Goal: Complete application form

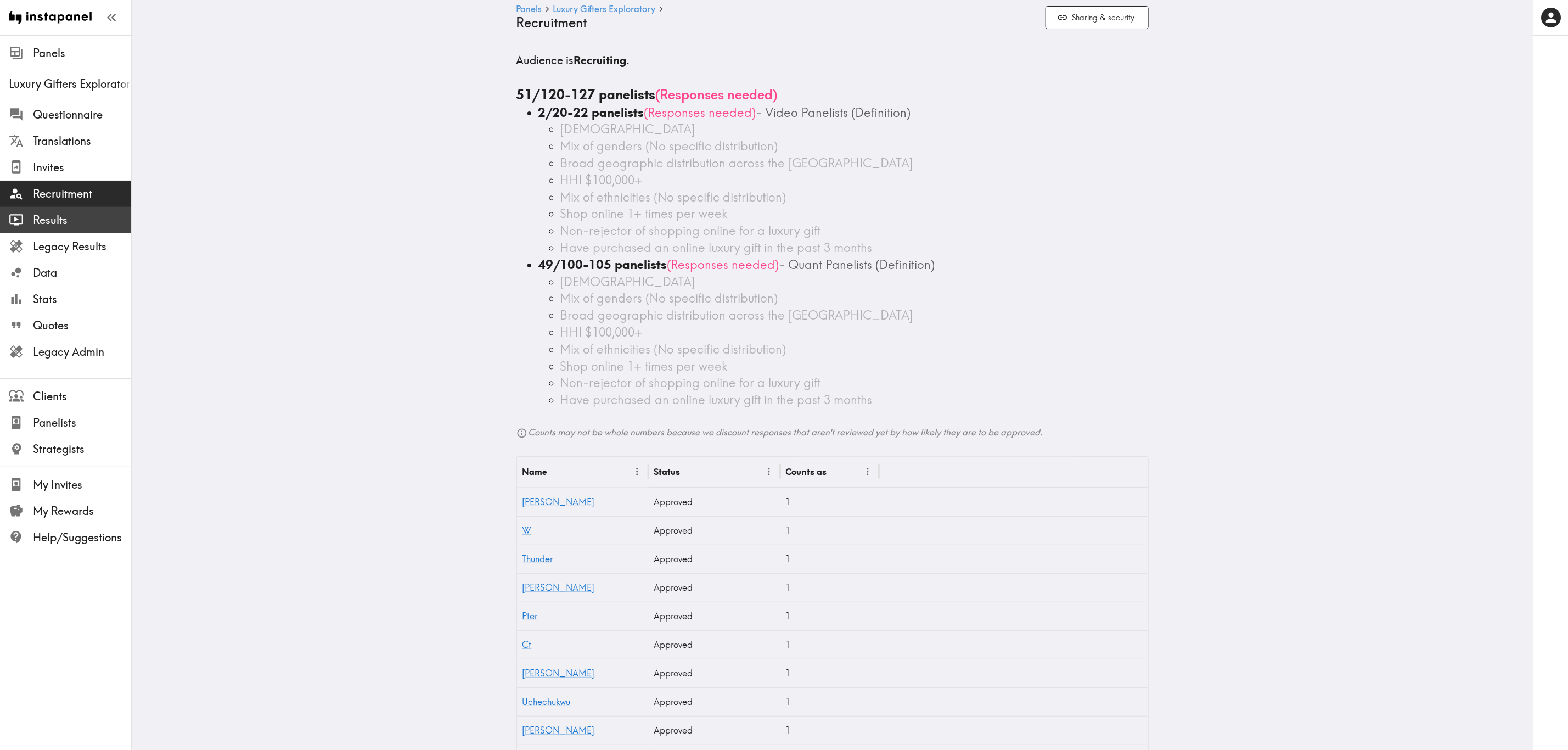
click at [96, 216] on span "Results" at bounding box center [82, 220] width 98 height 15
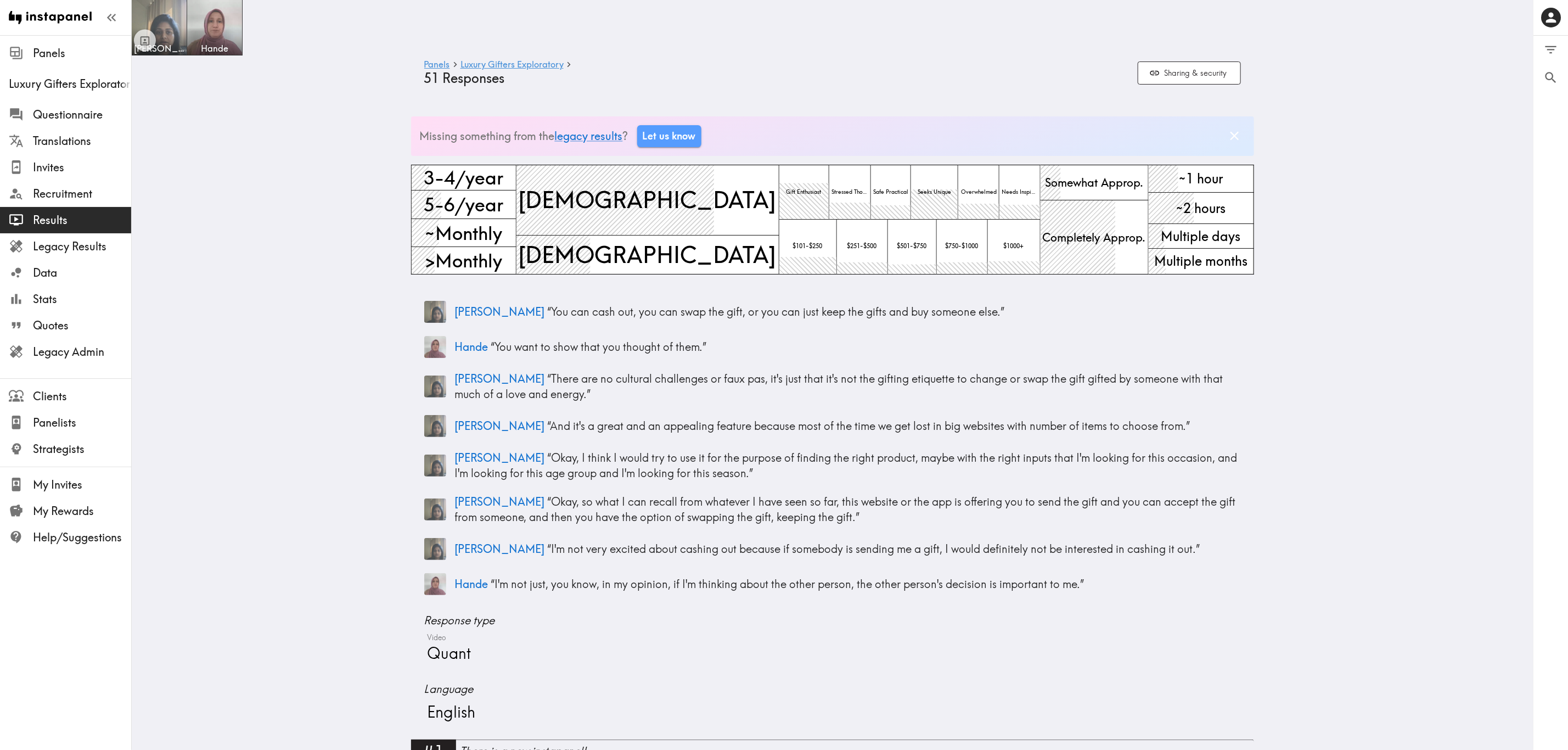
click at [948, 70] on button "Sharing & security" at bounding box center [1189, 73] width 103 height 24
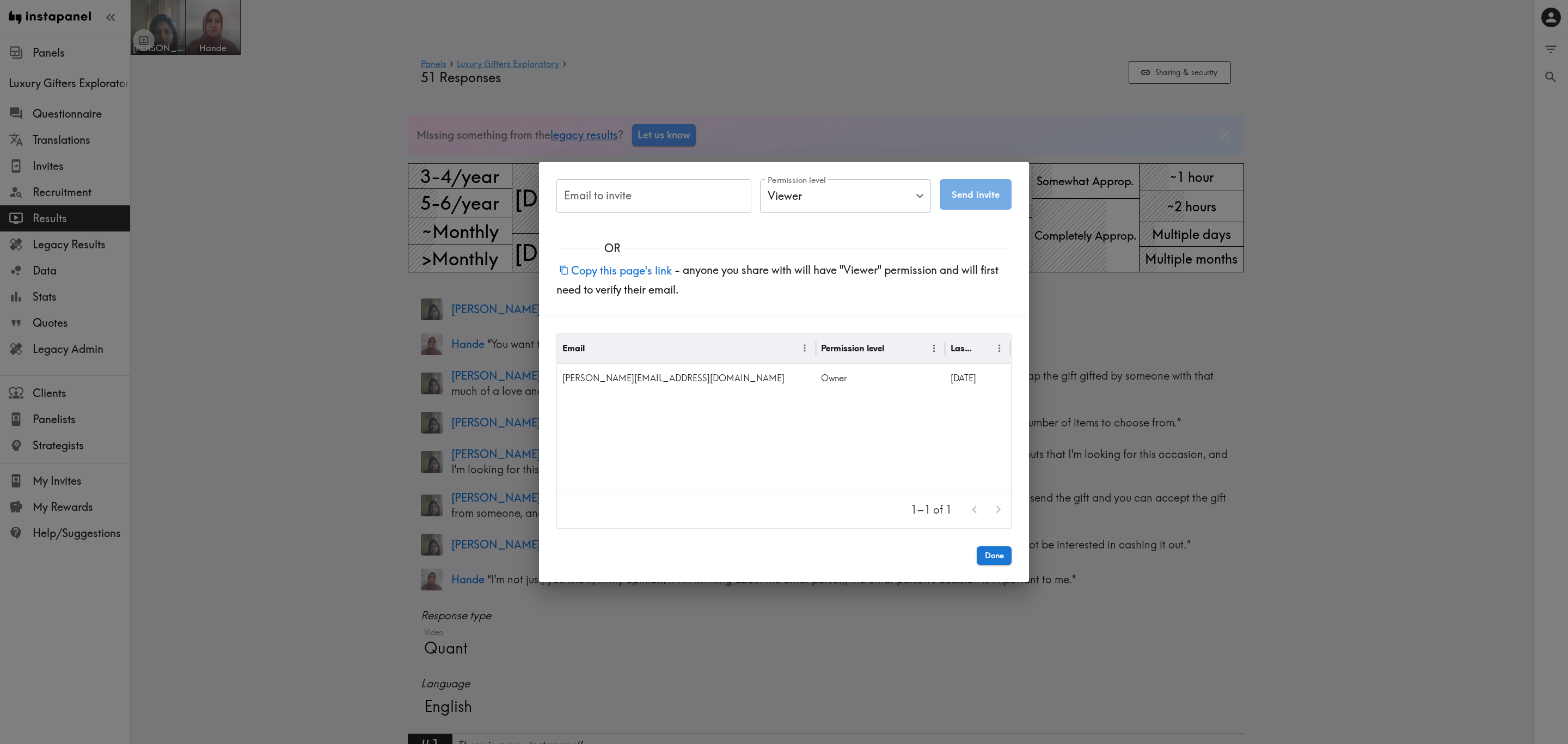
click at [846, 257] on li "Owner" at bounding box center [847, 249] width 172 height 21
type input "Owner"
click at [940, 428] on div "Email to invite Email to invite Permission level Owner Owner Permission level S…" at bounding box center [784, 372] width 1568 height 744
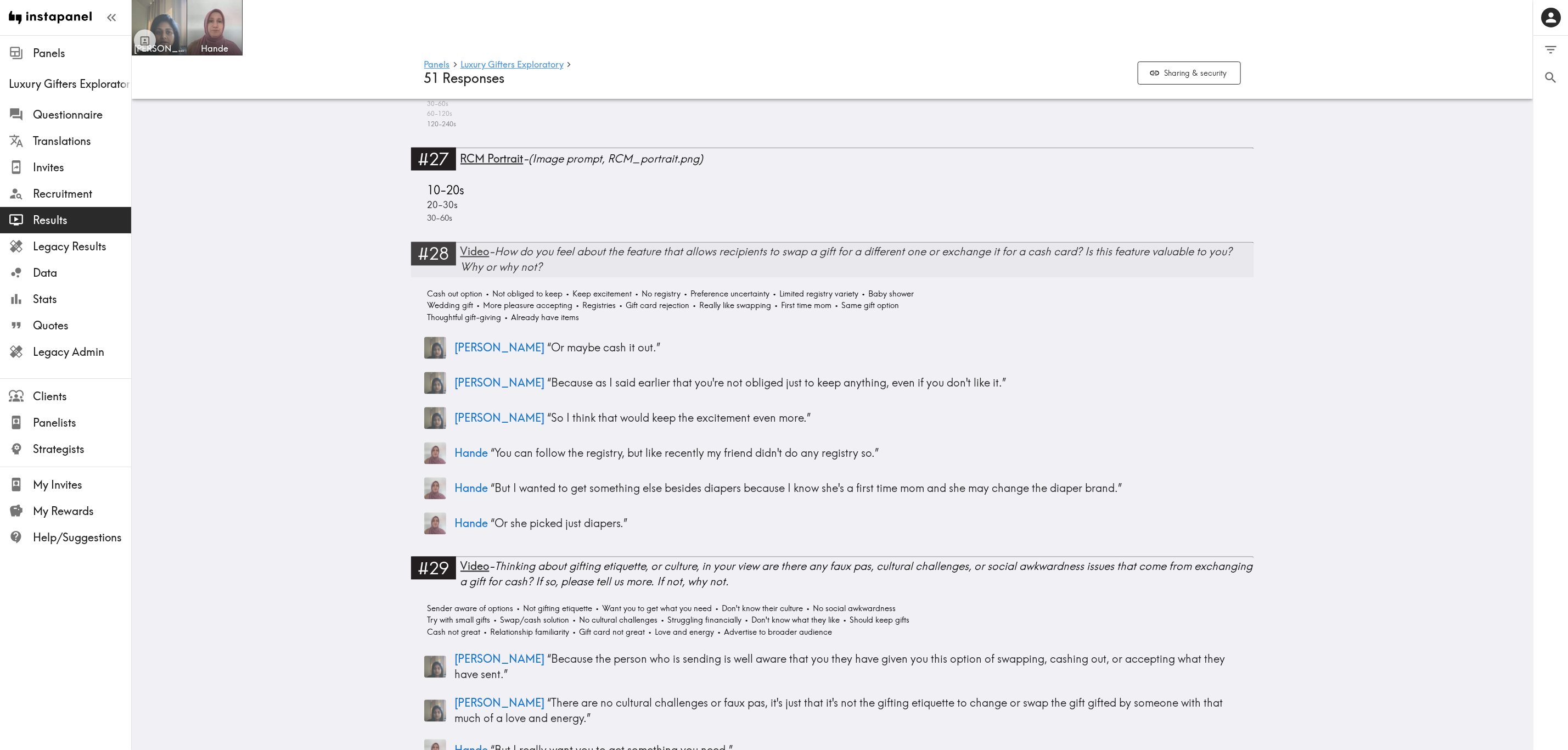
scroll to position [4775, 0]
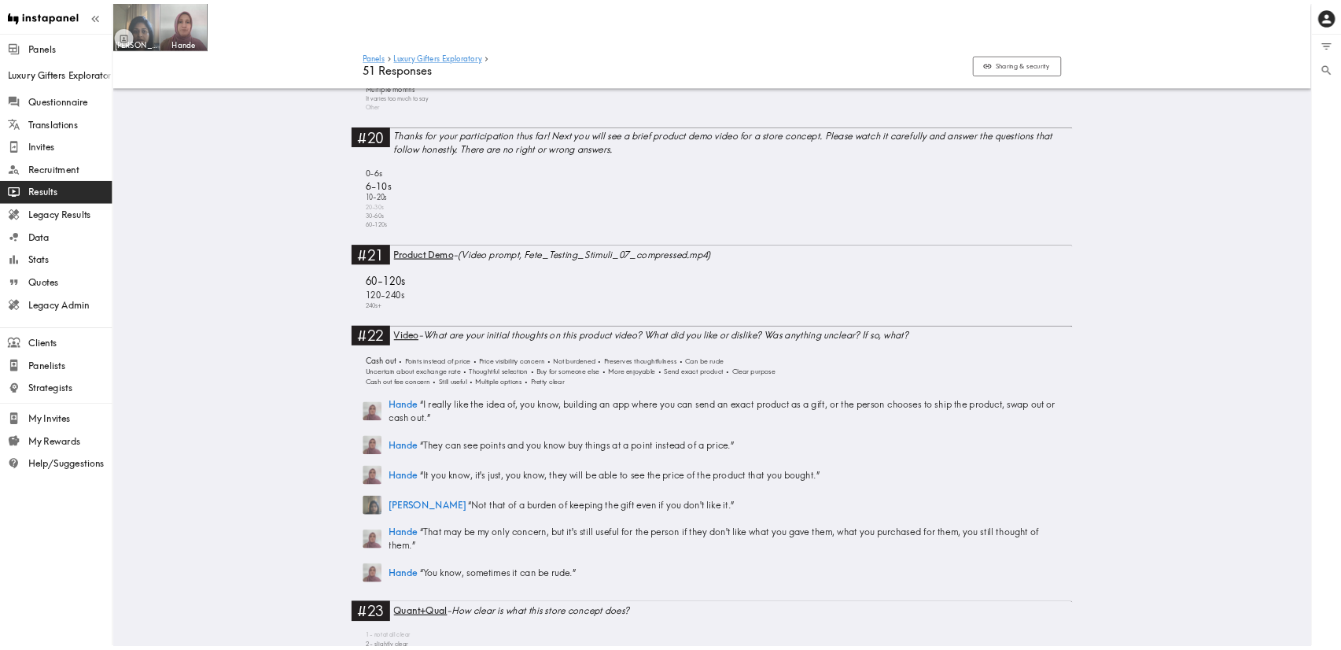
scroll to position [0, 0]
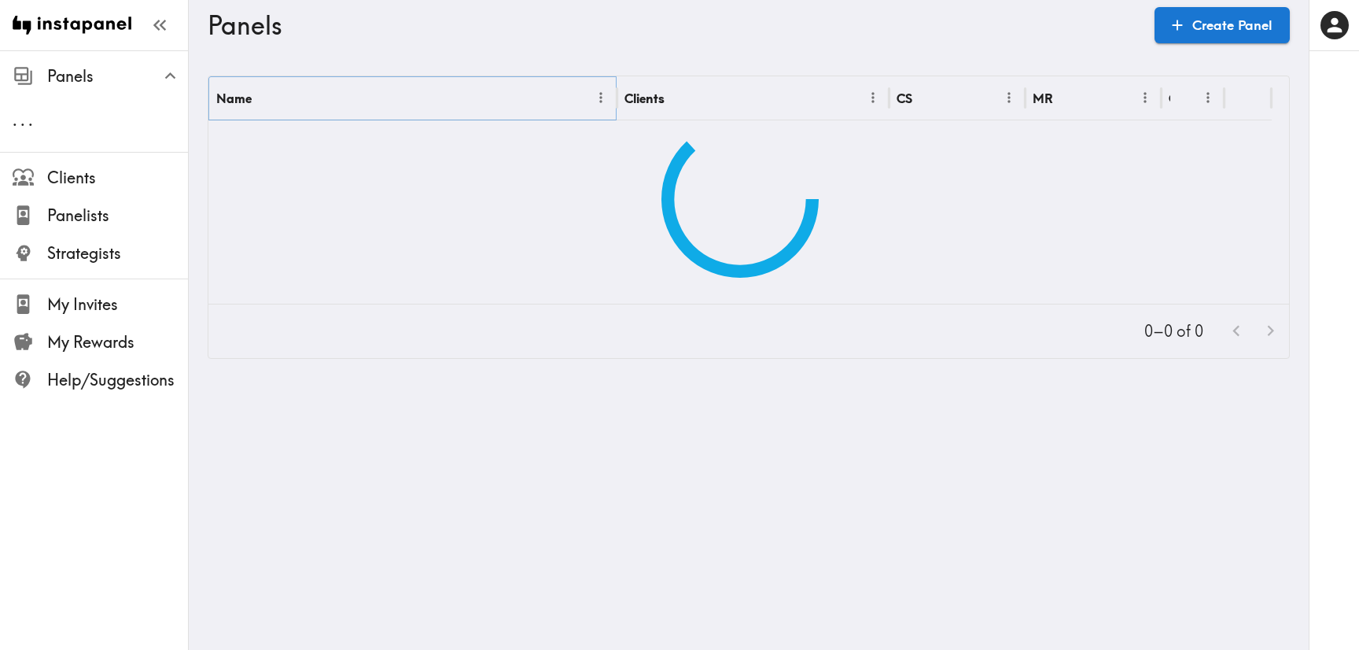
click at [599, 95] on icon "Menu" at bounding box center [601, 98] width 17 height 17
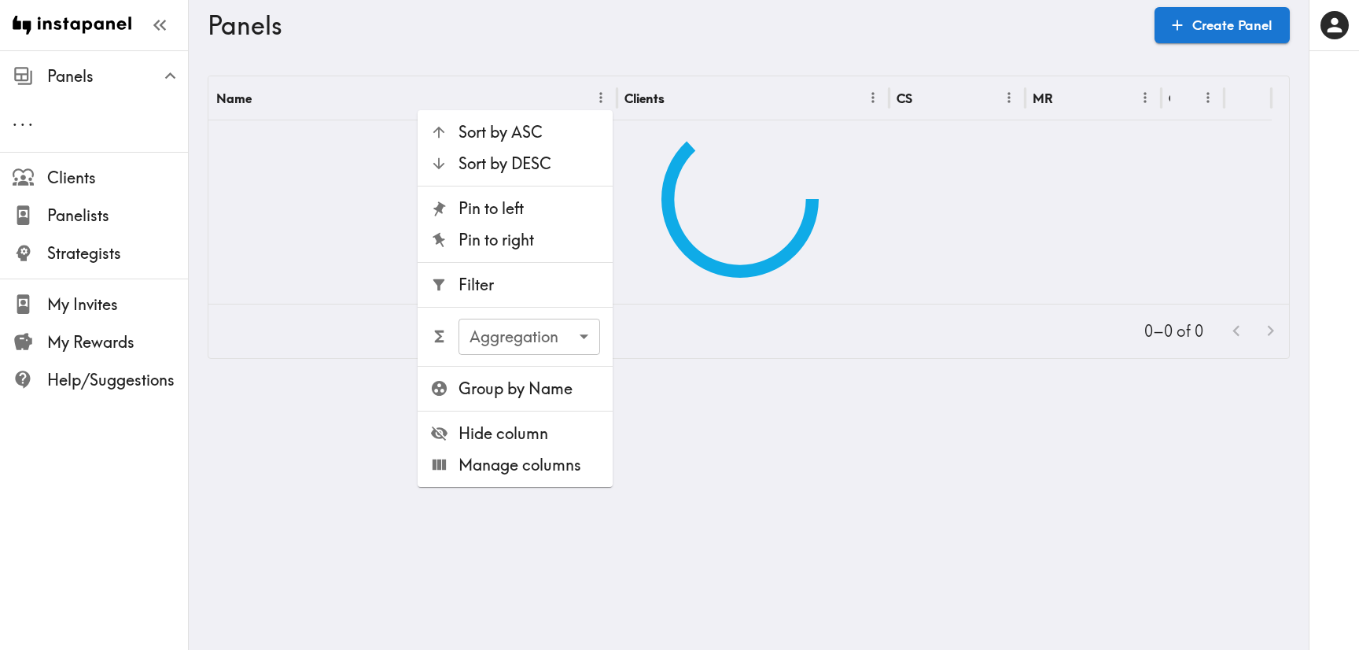
click at [570, 300] on li "Filter" at bounding box center [515, 284] width 195 height 31
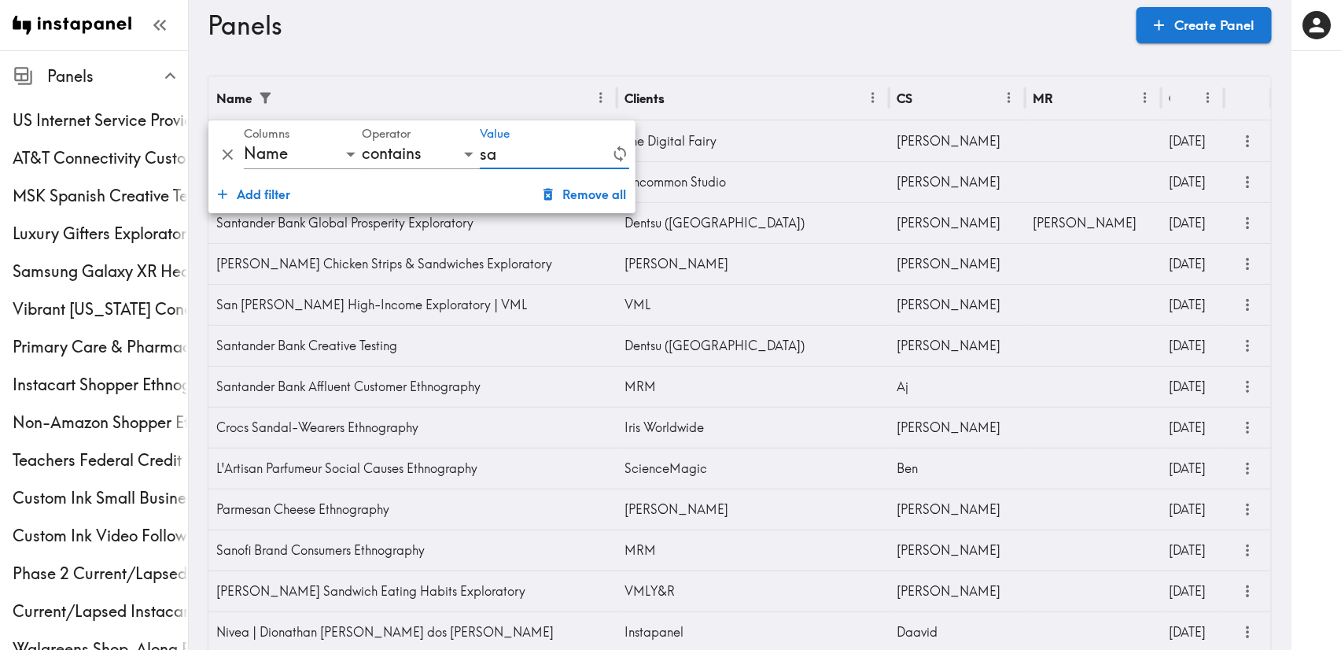
type input "s"
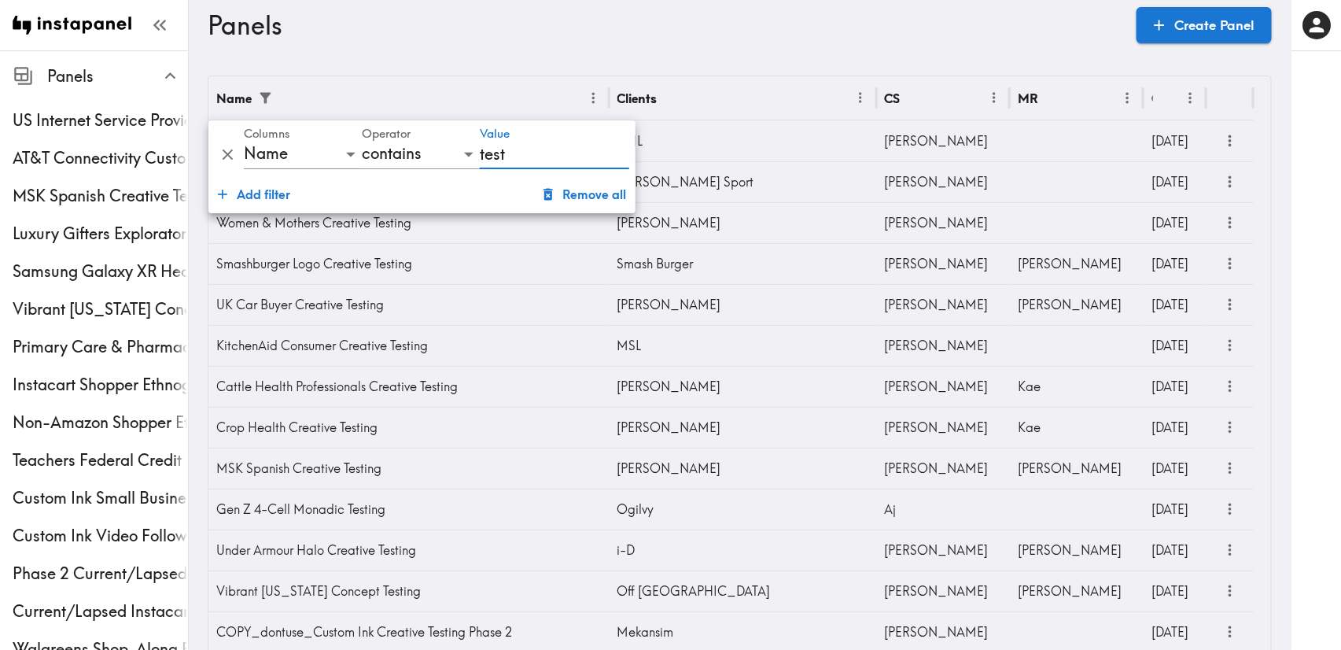
type input "test"
click at [673, 31] on h3 "Panels" at bounding box center [666, 25] width 916 height 30
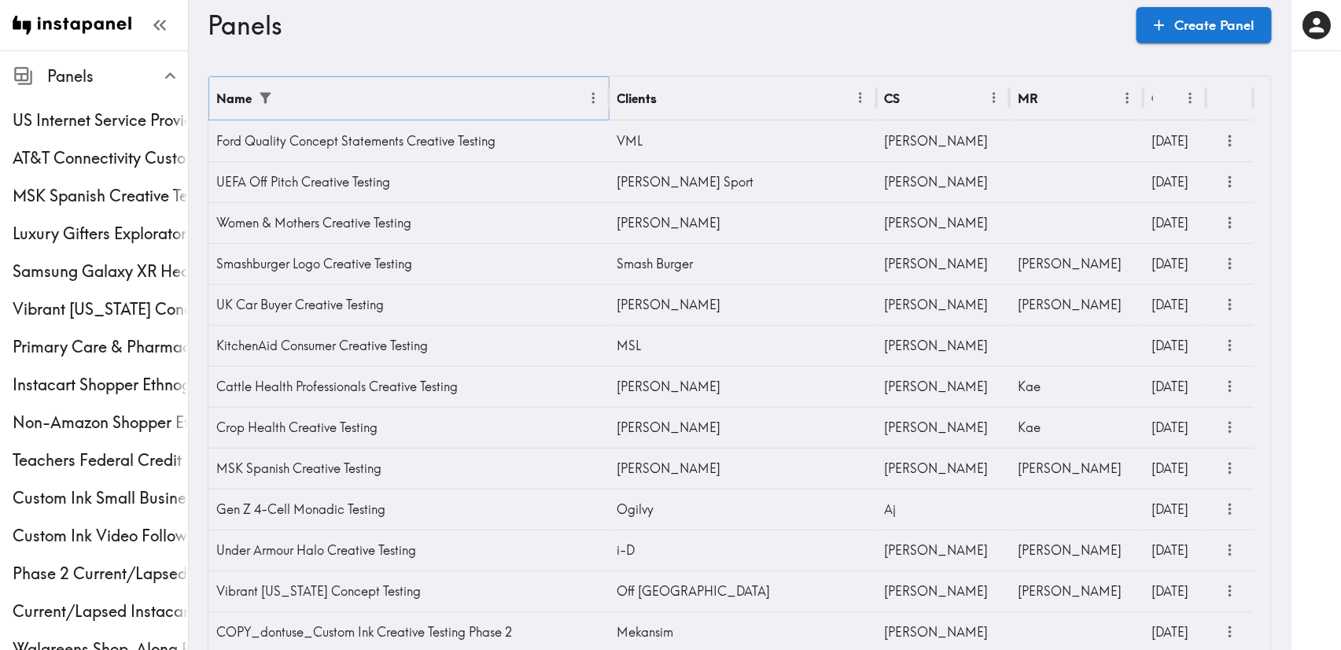
click at [594, 104] on icon "Menu" at bounding box center [593, 98] width 17 height 17
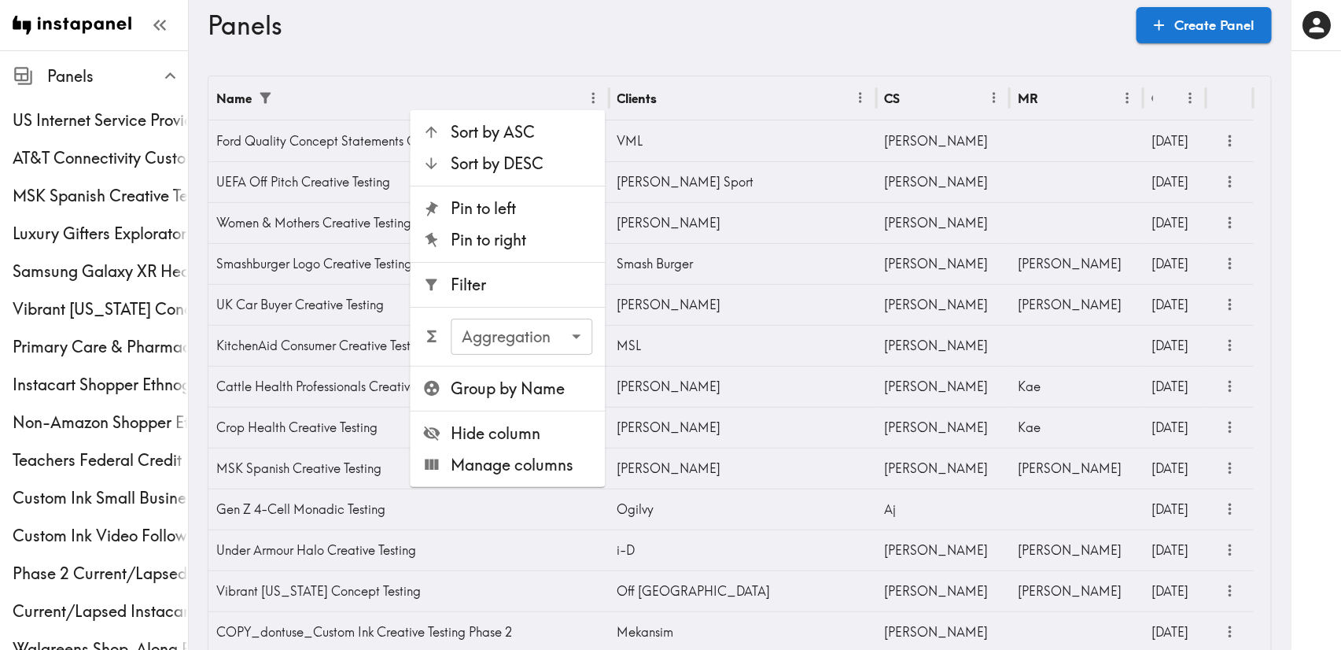
click at [496, 275] on span "Filter" at bounding box center [523, 285] width 142 height 22
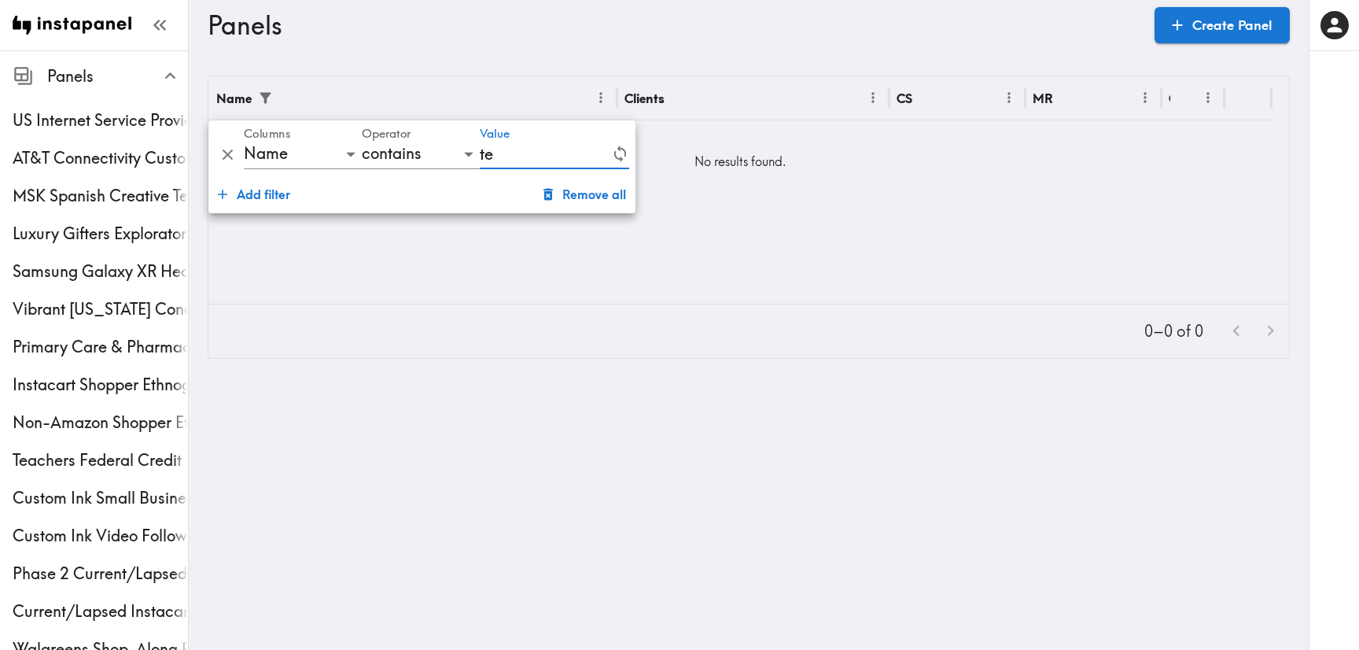
type input "t"
drag, startPoint x: 589, startPoint y: 149, endPoint x: 481, endPoint y: 156, distance: 108.0
click at [481, 156] on input "stewart" at bounding box center [554, 154] width 149 height 30
type input "kae"
click at [784, 229] on div "Name Clients CS MR Created Practice for Kae Instapanel Kae 288d ago" at bounding box center [748, 189] width 1081 height 227
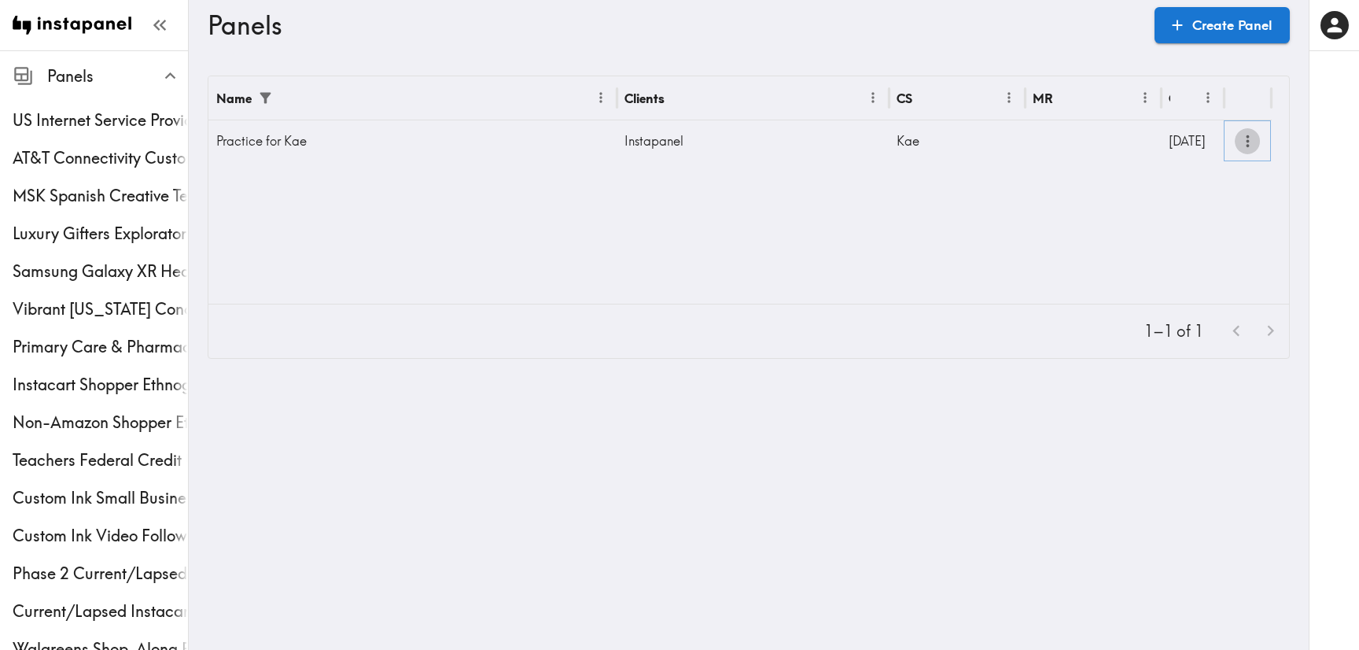
click at [1251, 146] on icon "more" at bounding box center [1248, 141] width 18 height 18
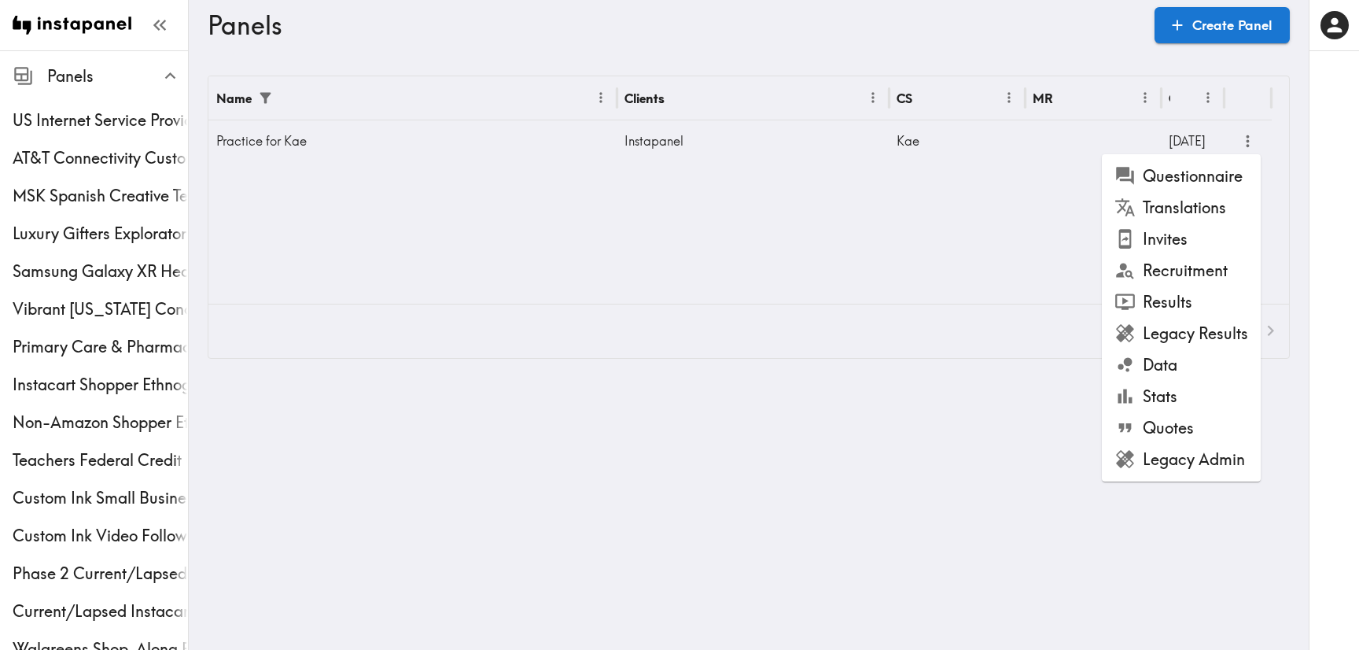
click at [1204, 179] on li "Questionnaire" at bounding box center [1181, 175] width 159 height 31
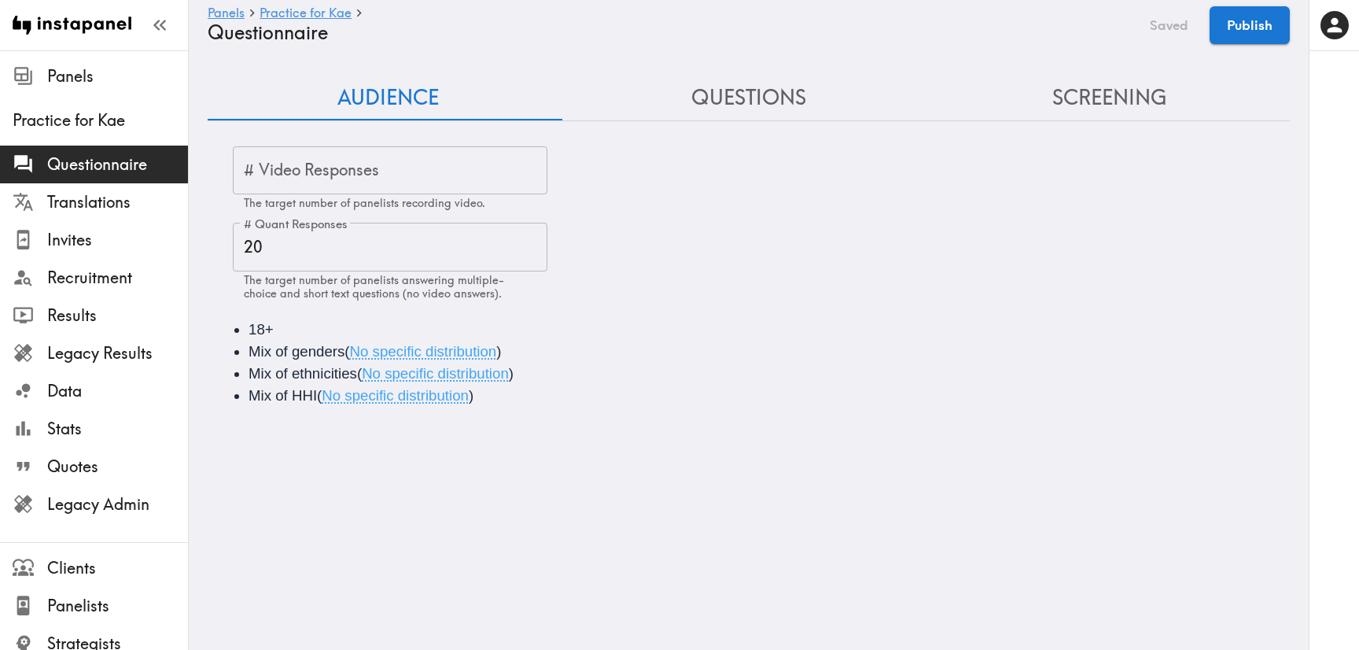
click at [898, 93] on button "Questions" at bounding box center [749, 98] width 361 height 45
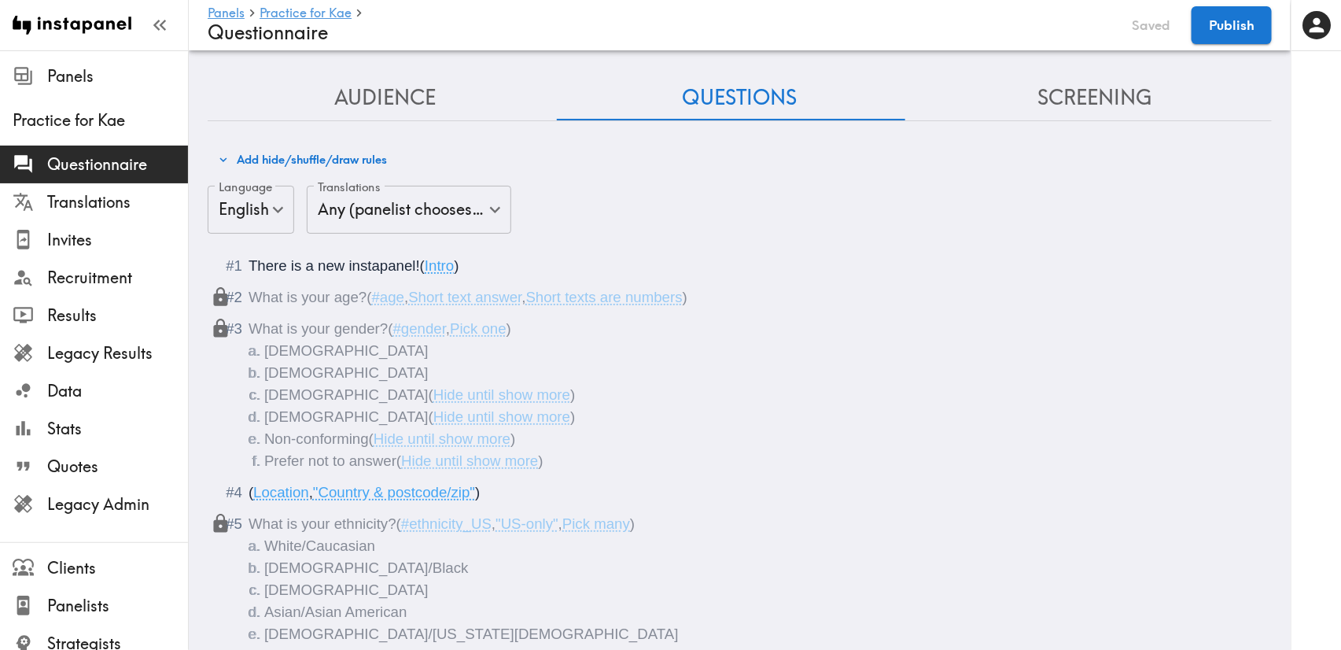
scroll to position [425, 0]
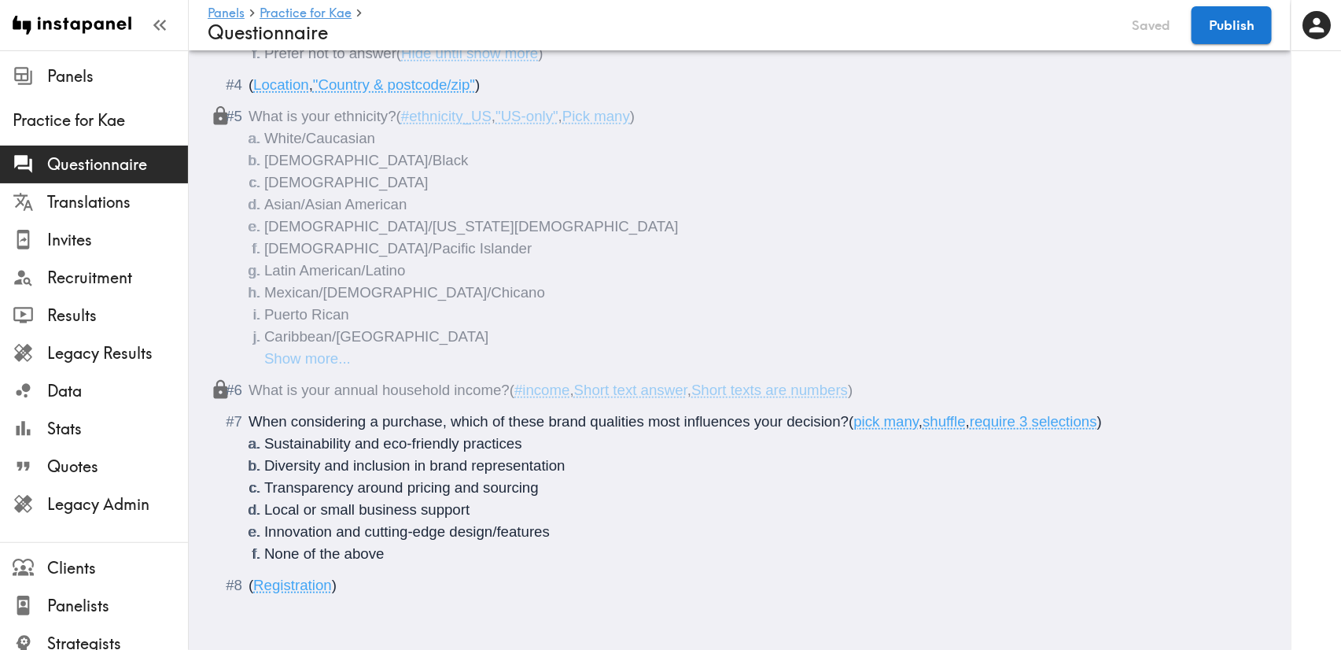
click at [567, 499] on li "Local or small business support" at bounding box center [758, 510] width 989 height 22
click at [492, 499] on li "<i>Local or small business support" at bounding box center [758, 510] width 989 height 22
click at [267, 457] on span "Diversity and inclusion in brand representation" at bounding box center [414, 465] width 301 height 17
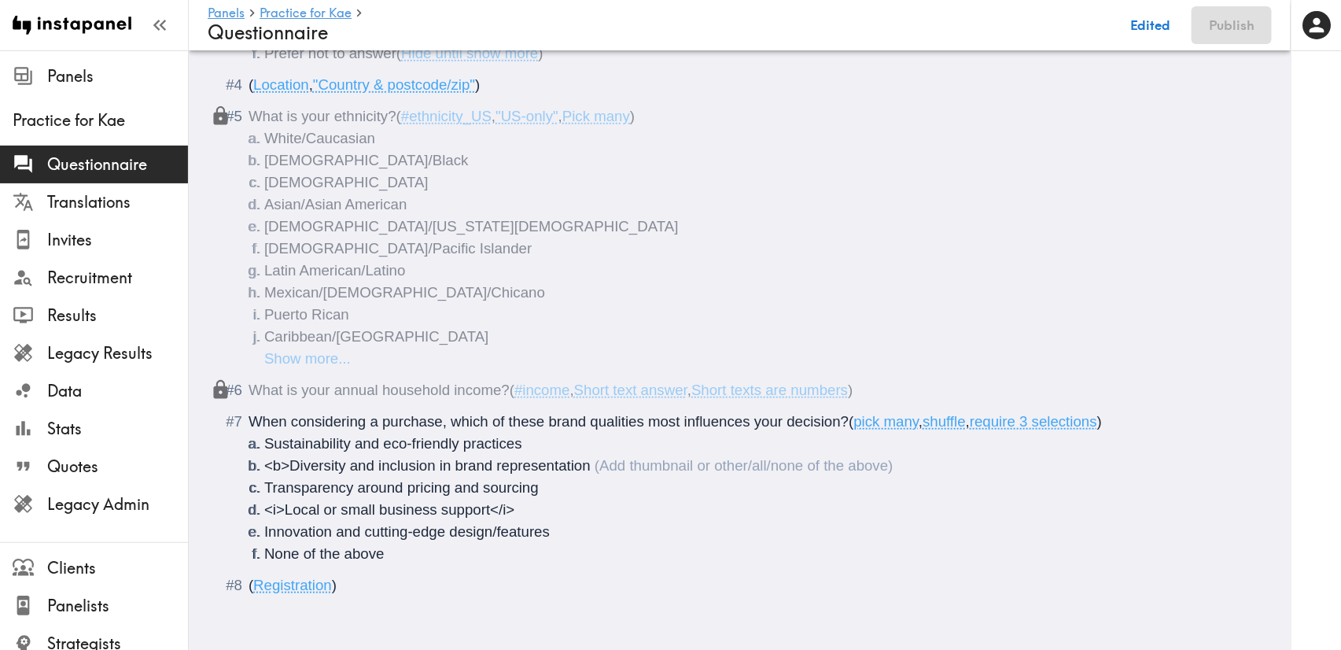
click at [588, 457] on span "<b>Diversity and inclusion in brand representation" at bounding box center [427, 465] width 326 height 17
click at [1165, 24] on button "Save now" at bounding box center [1140, 25] width 77 height 38
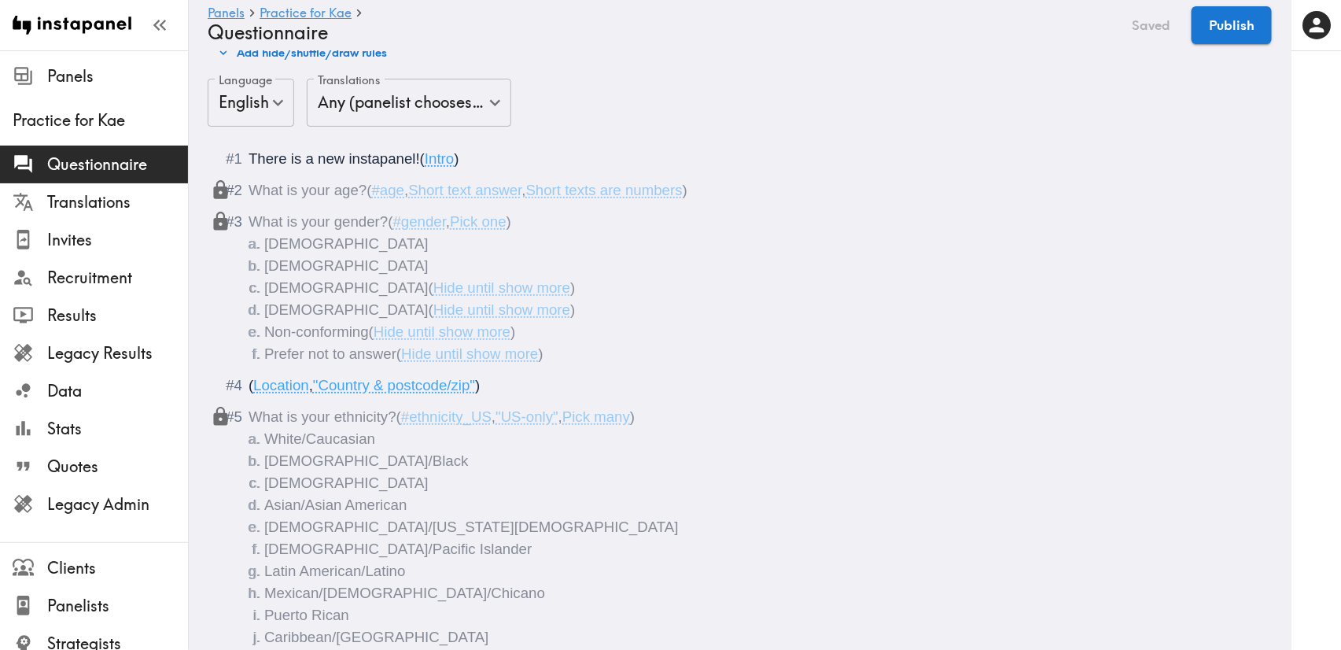
scroll to position [0, 0]
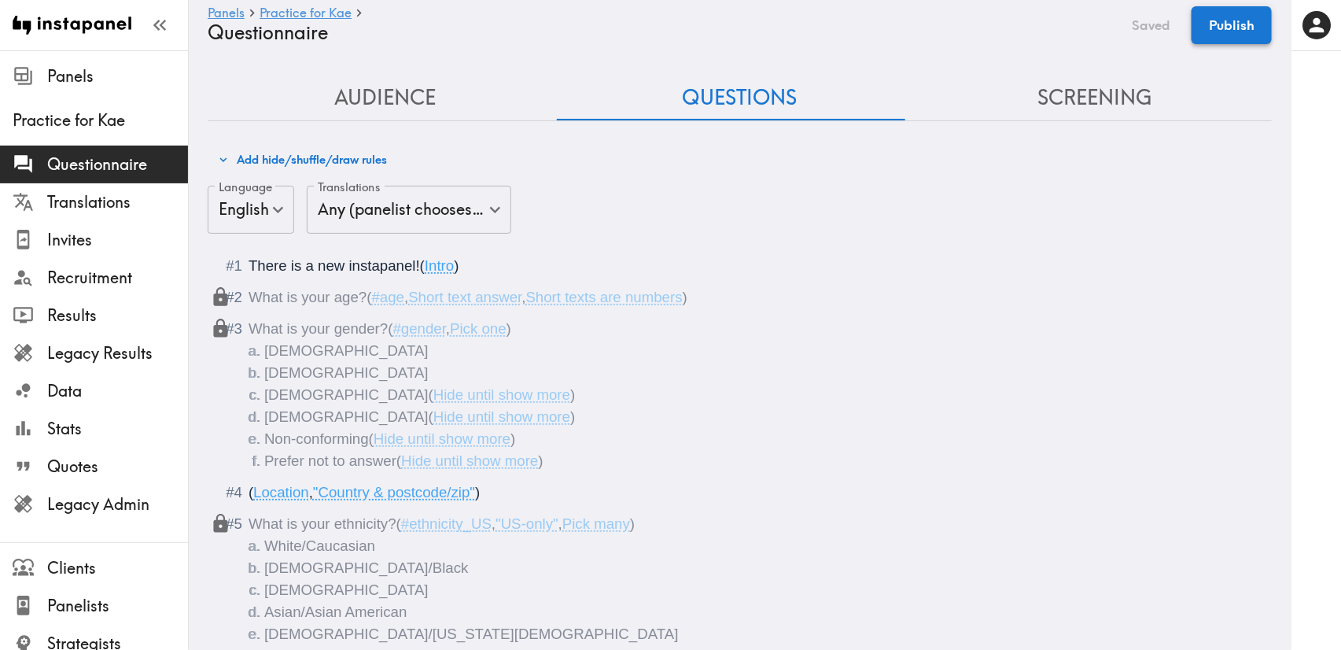
click at [1210, 31] on button "Publish" at bounding box center [1232, 25] width 80 height 38
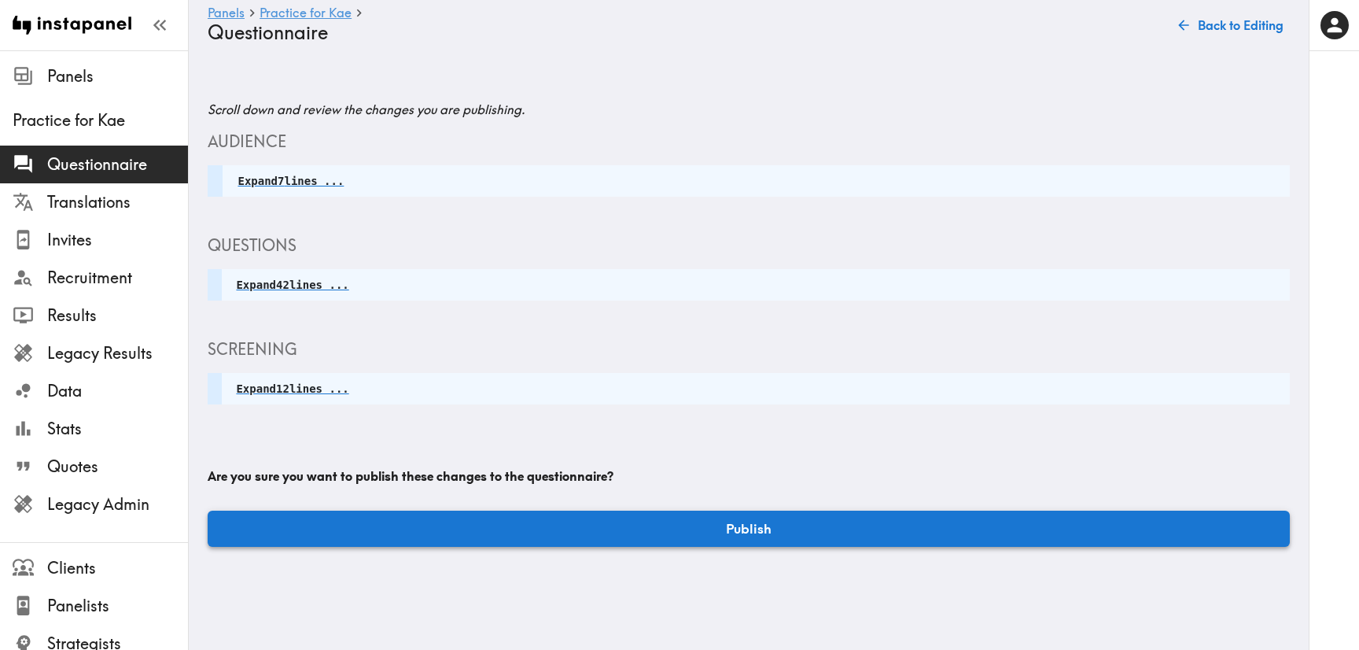
click at [857, 527] on button "Publish" at bounding box center [749, 529] width 1082 height 36
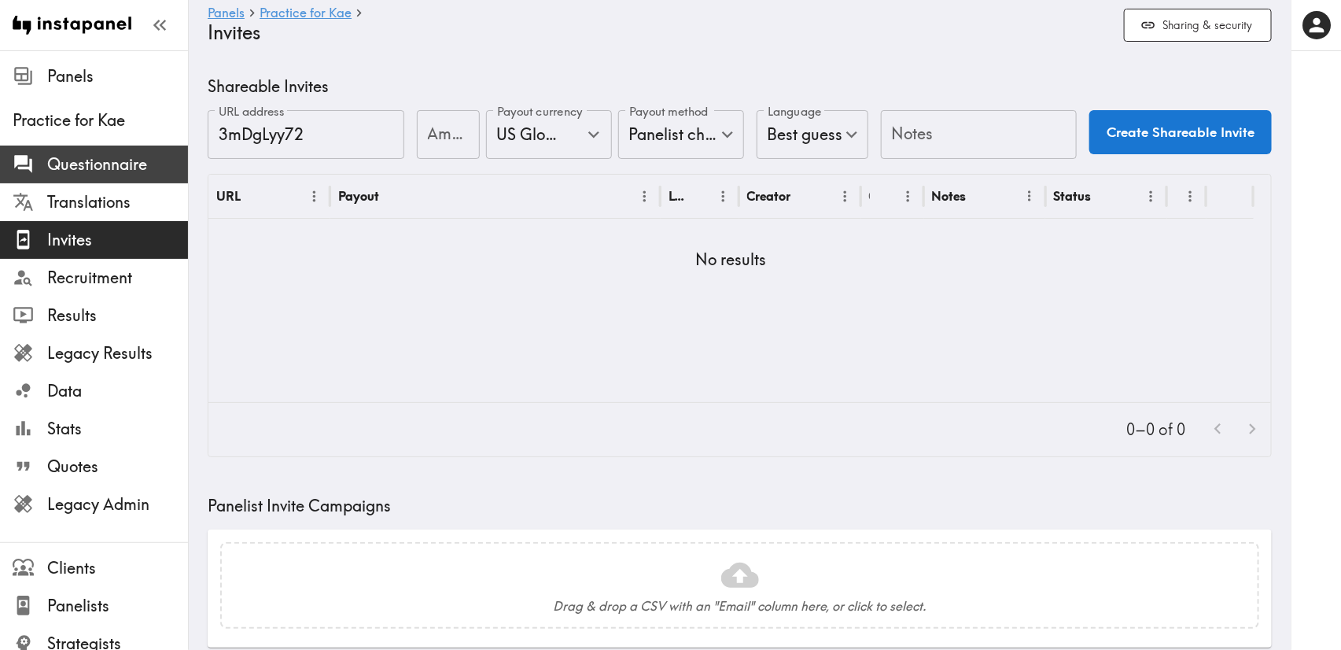
click at [146, 175] on span "Questionnaire" at bounding box center [117, 164] width 141 height 28
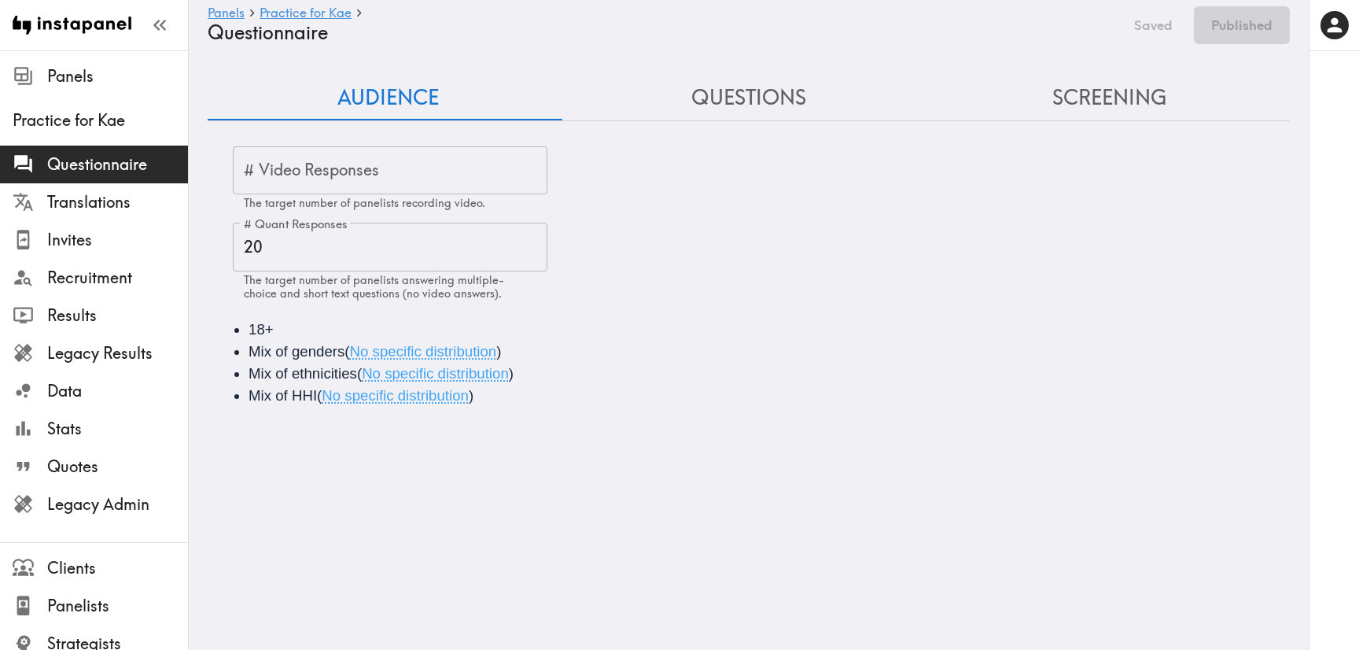
click at [1033, 105] on button "Screening" at bounding box center [1109, 98] width 361 height 45
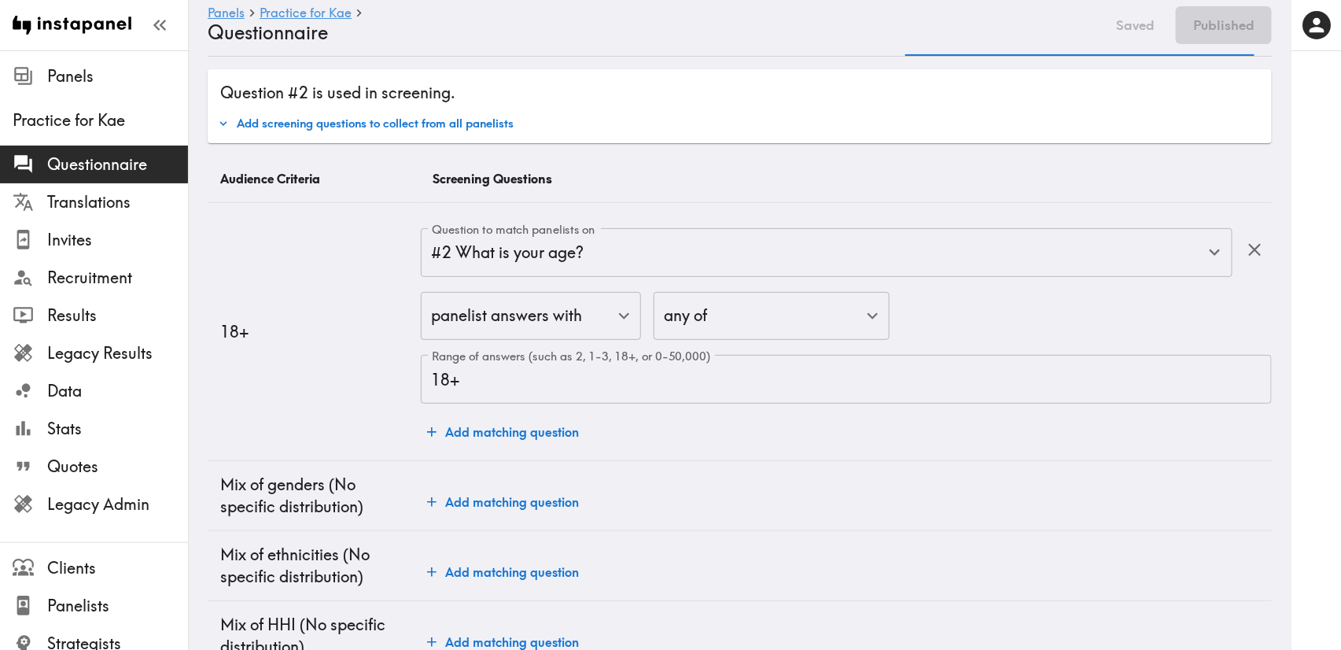
scroll to position [128, 0]
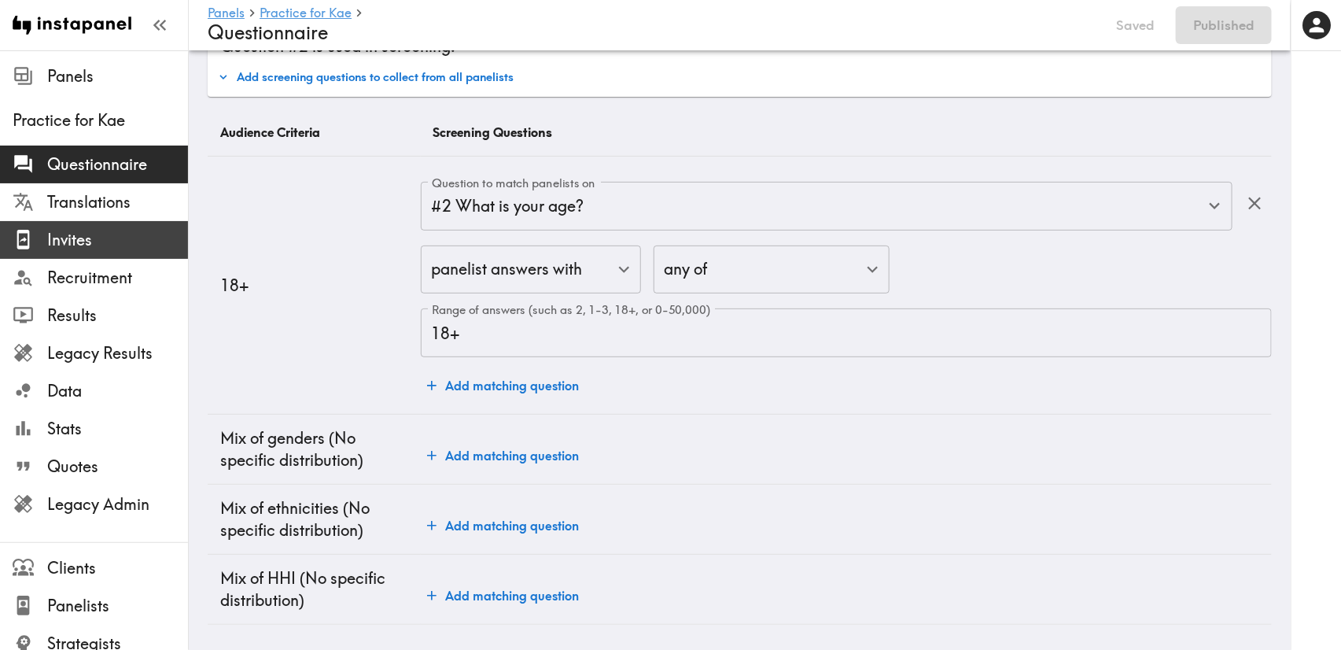
click at [96, 251] on span "Invites" at bounding box center [117, 240] width 141 height 28
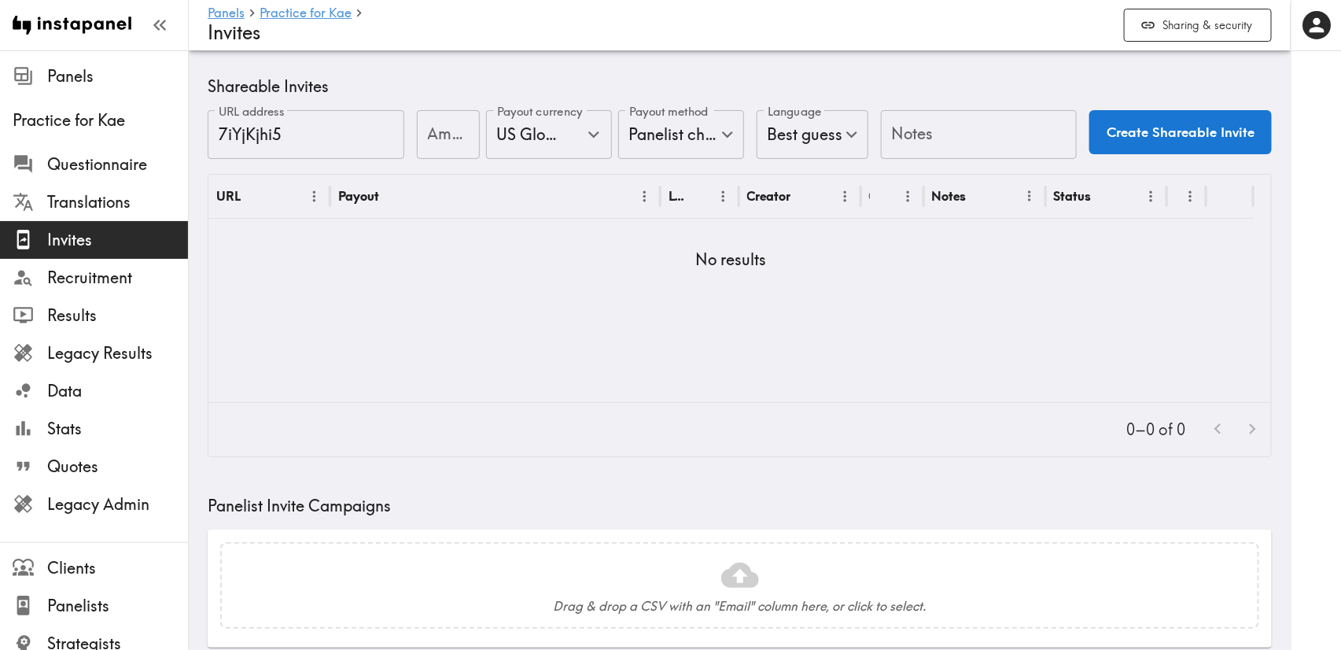
scroll to position [529, 0]
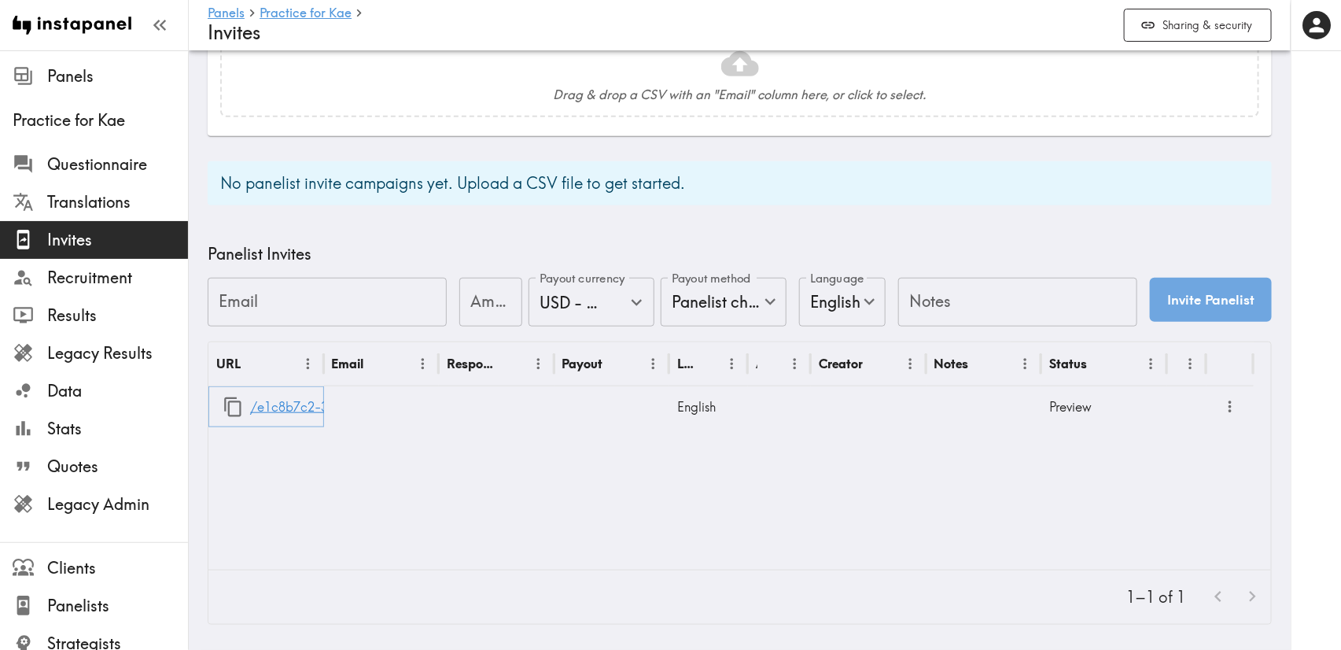
click at [301, 402] on link "/e1c8b7c2-3eb3-492e-a62f-113bbfae30df" at bounding box center [377, 407] width 255 height 40
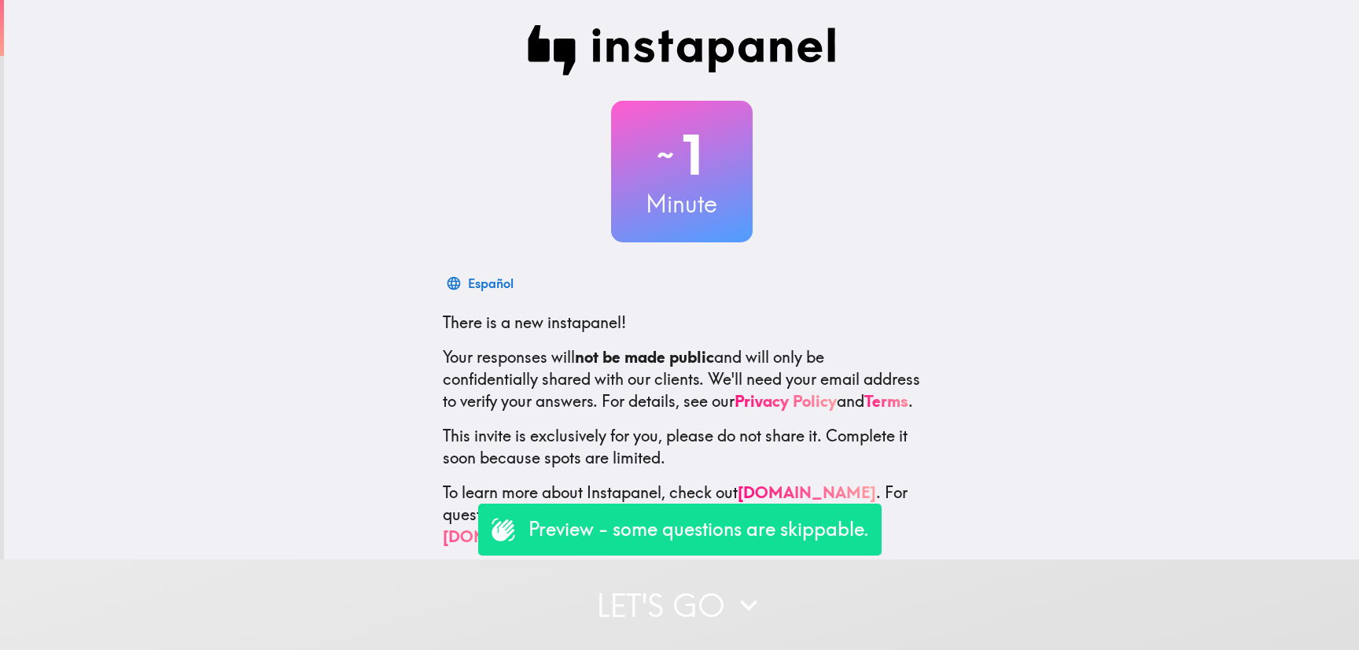
click at [727, 607] on button "Let's go" at bounding box center [679, 604] width 1359 height 90
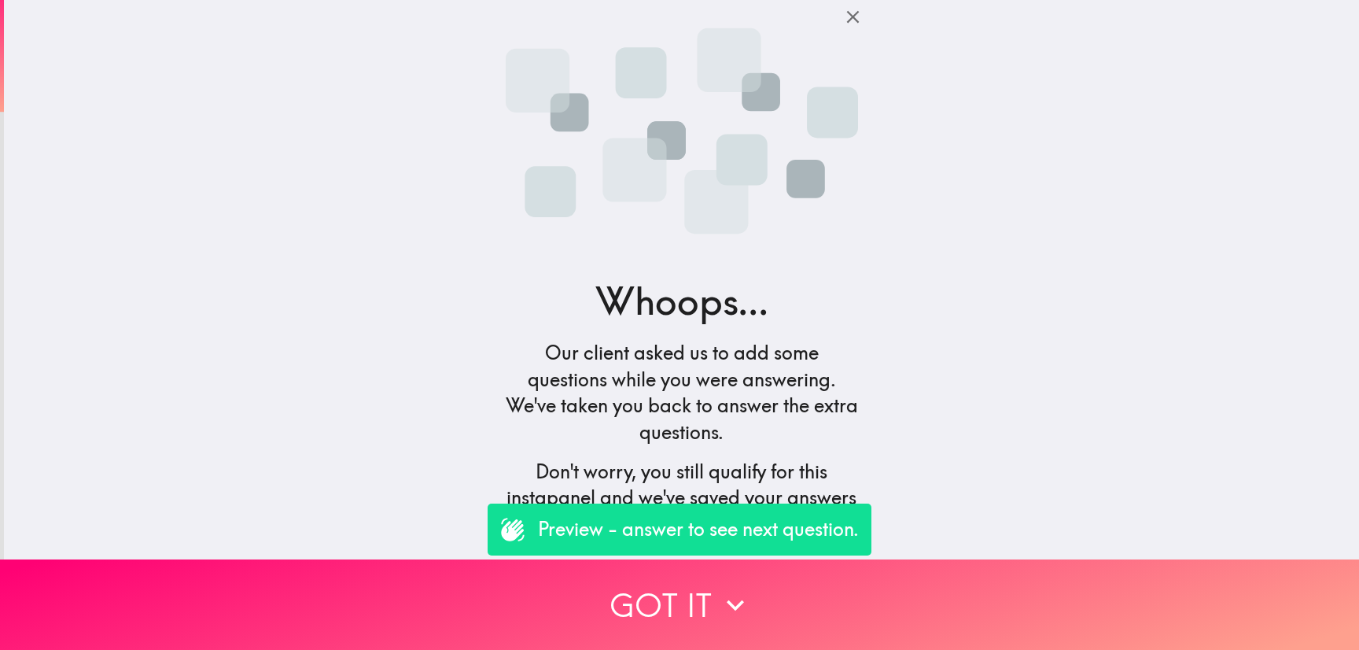
drag, startPoint x: 655, startPoint y: 580, endPoint x: 630, endPoint y: 611, distance: 39.8
click at [630, 611] on button "Got it" at bounding box center [679, 604] width 1359 height 90
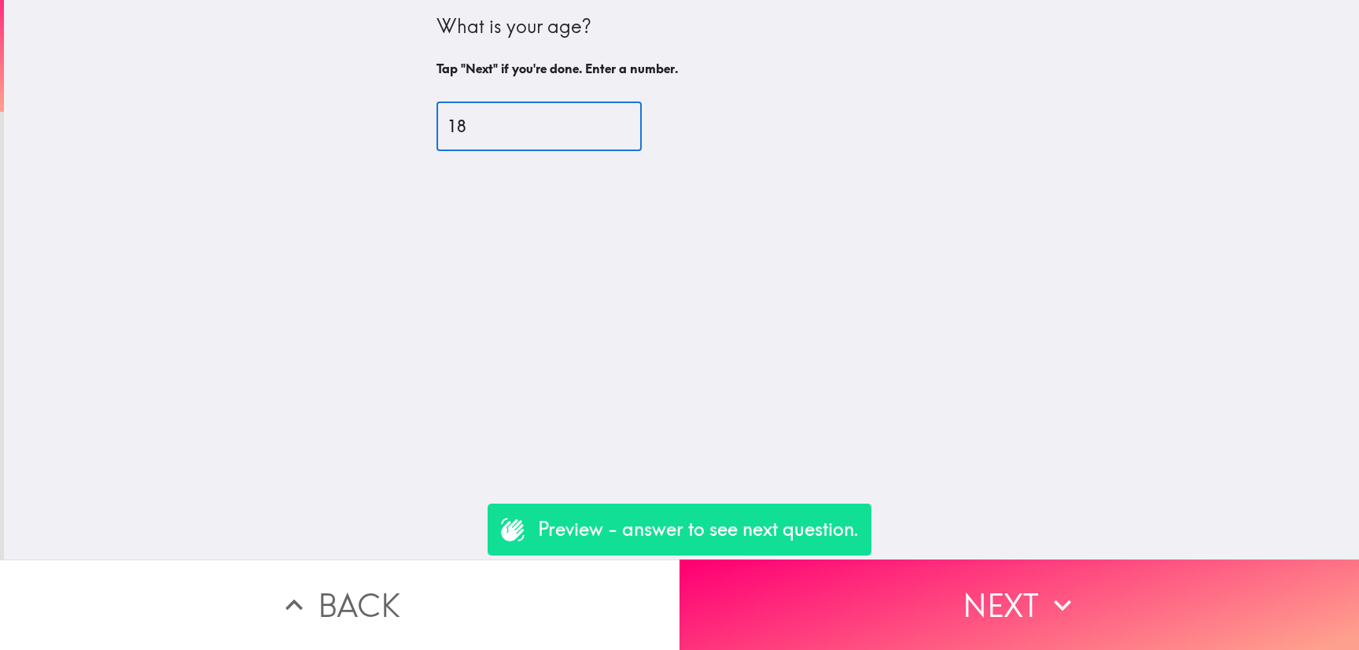
type input "18"
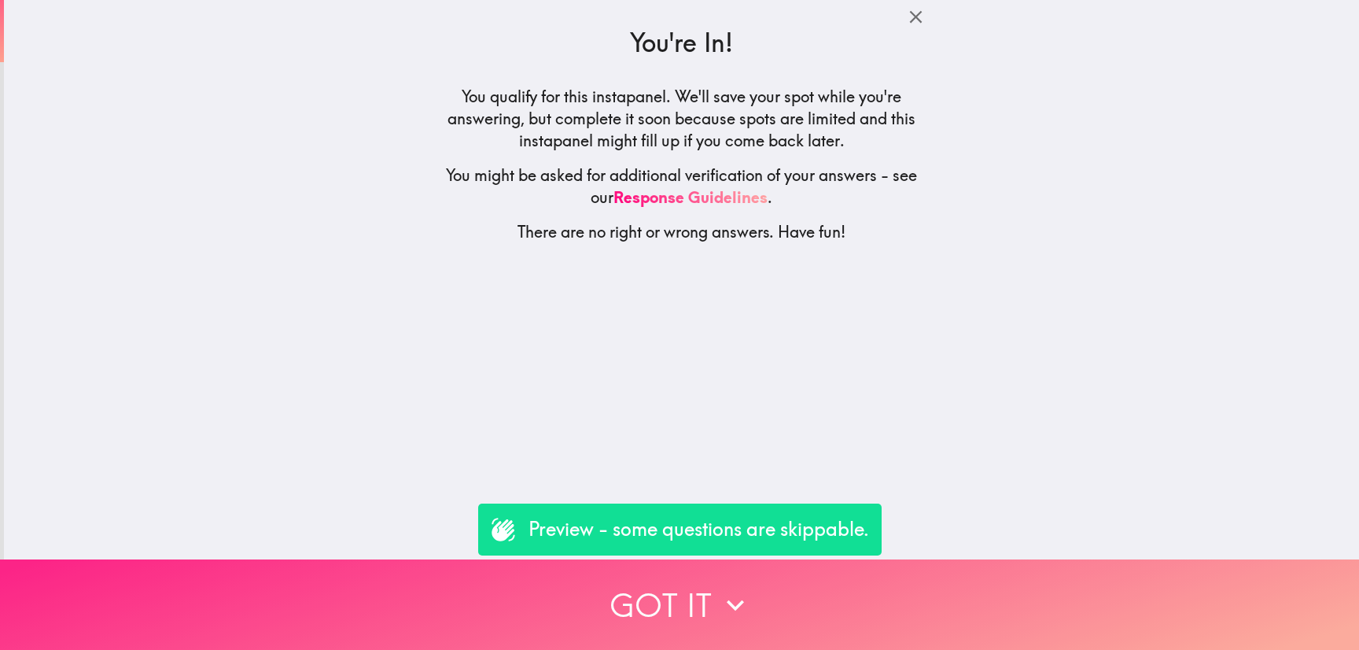
click at [656, 584] on button "Got it" at bounding box center [679, 604] width 1359 height 90
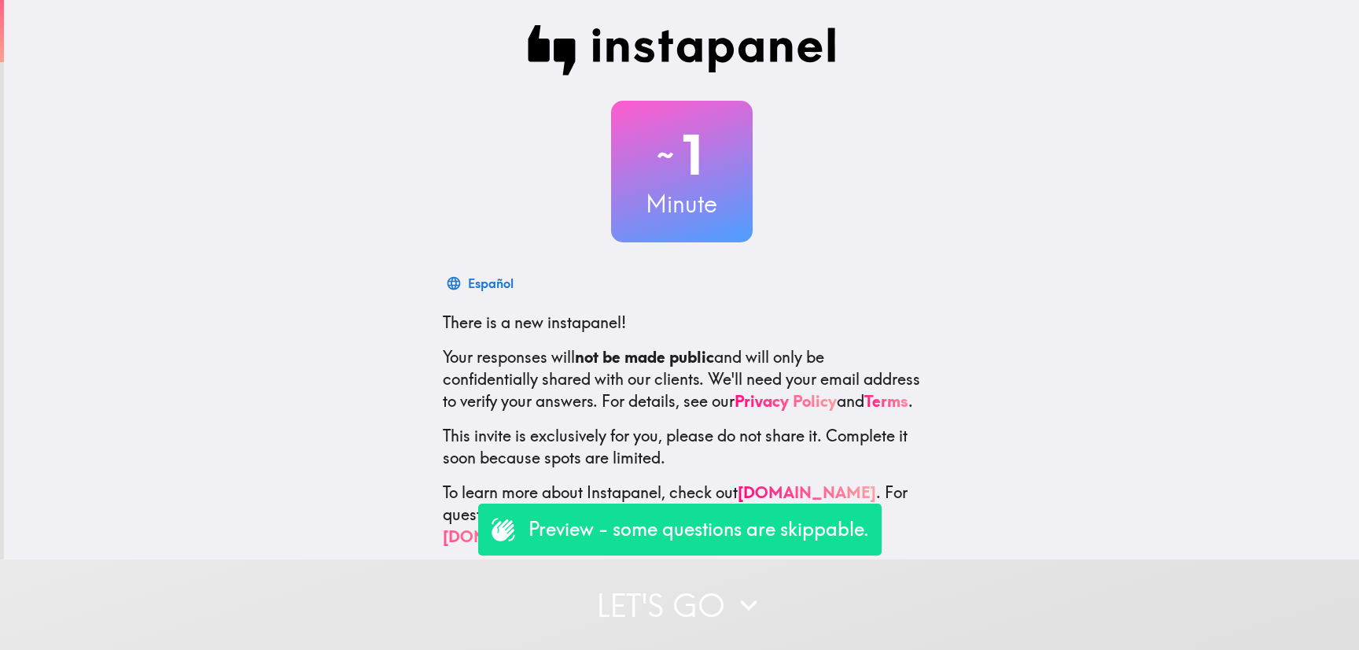
click at [657, 564] on button "Let's go" at bounding box center [679, 604] width 1359 height 90
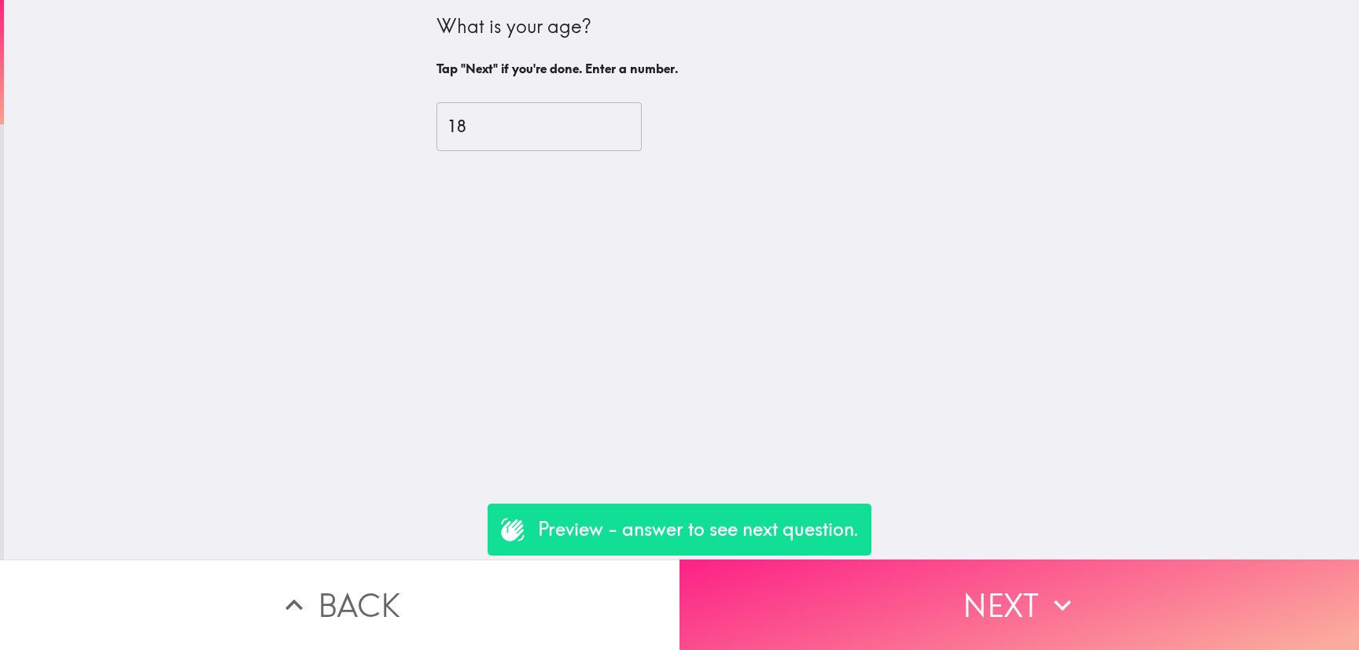
click at [831, 561] on button "Next" at bounding box center [1020, 604] width 680 height 90
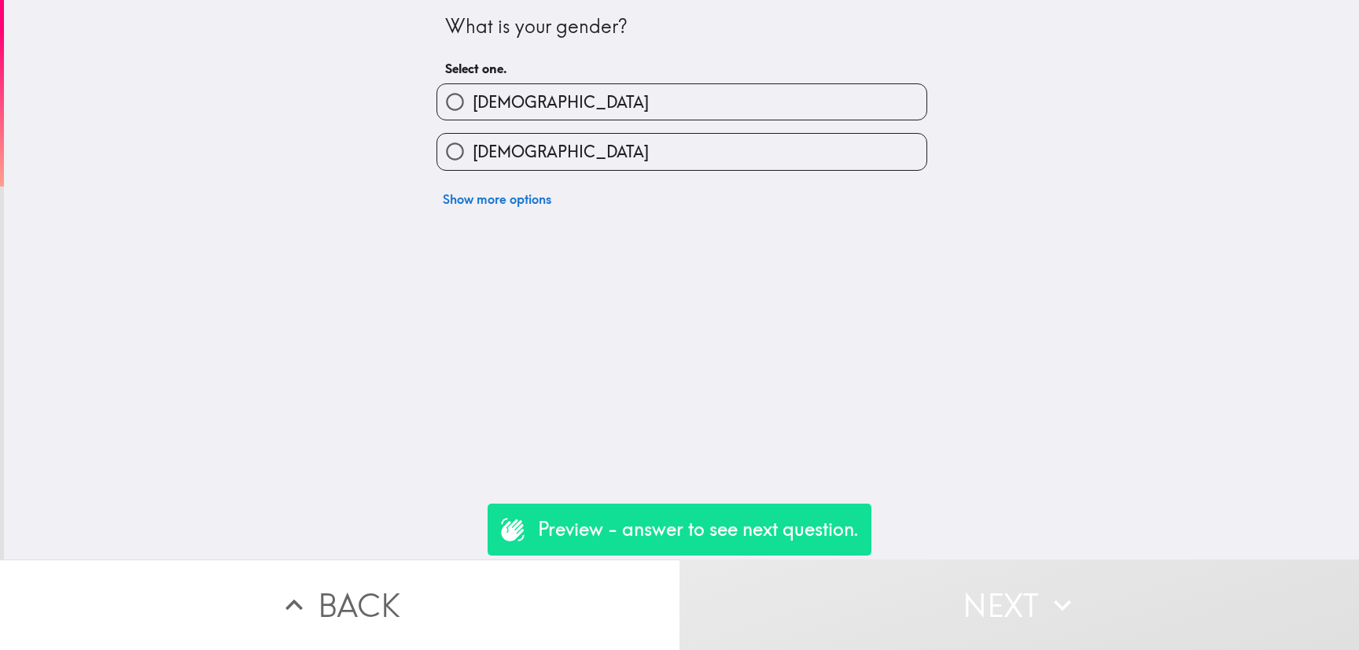
click at [615, 97] on label "[DEMOGRAPHIC_DATA]" at bounding box center [681, 101] width 489 height 35
click at [473, 97] on input "[DEMOGRAPHIC_DATA]" at bounding box center [454, 101] width 35 height 35
radio input "true"
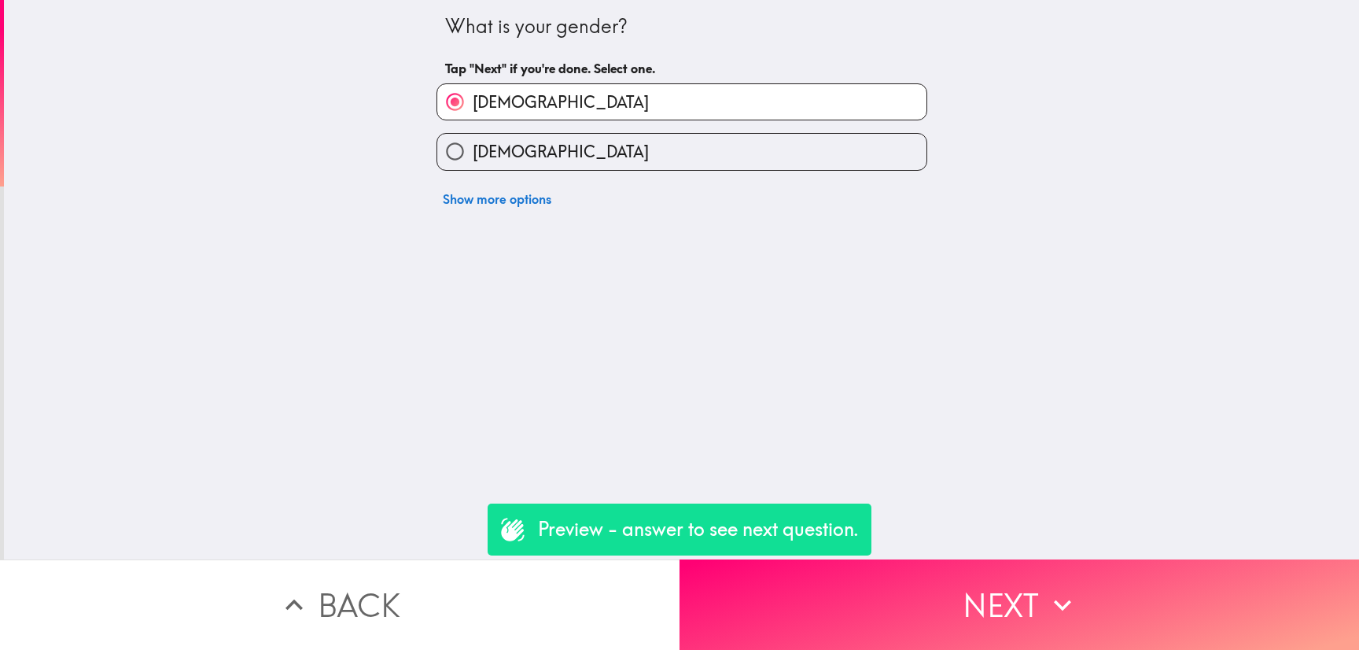
click at [857, 554] on div "Preview - answer to see next question." at bounding box center [680, 529] width 384 height 52
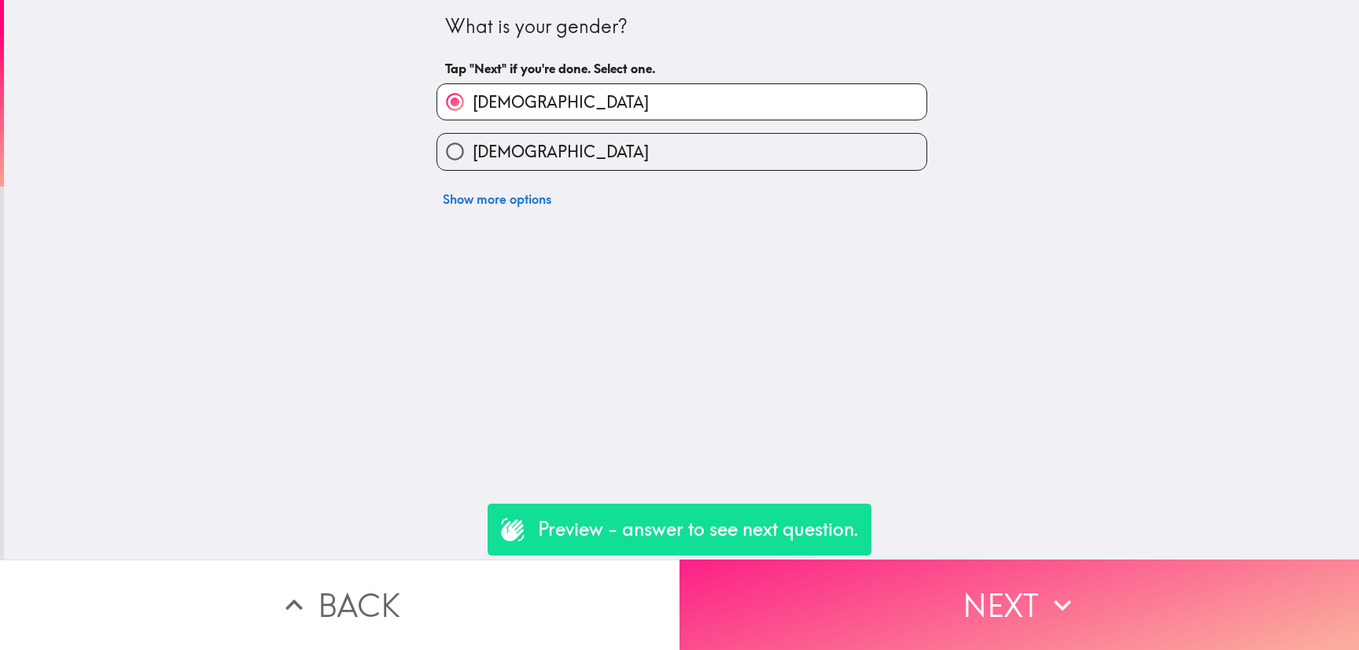
click at [916, 584] on button "Next" at bounding box center [1020, 604] width 680 height 90
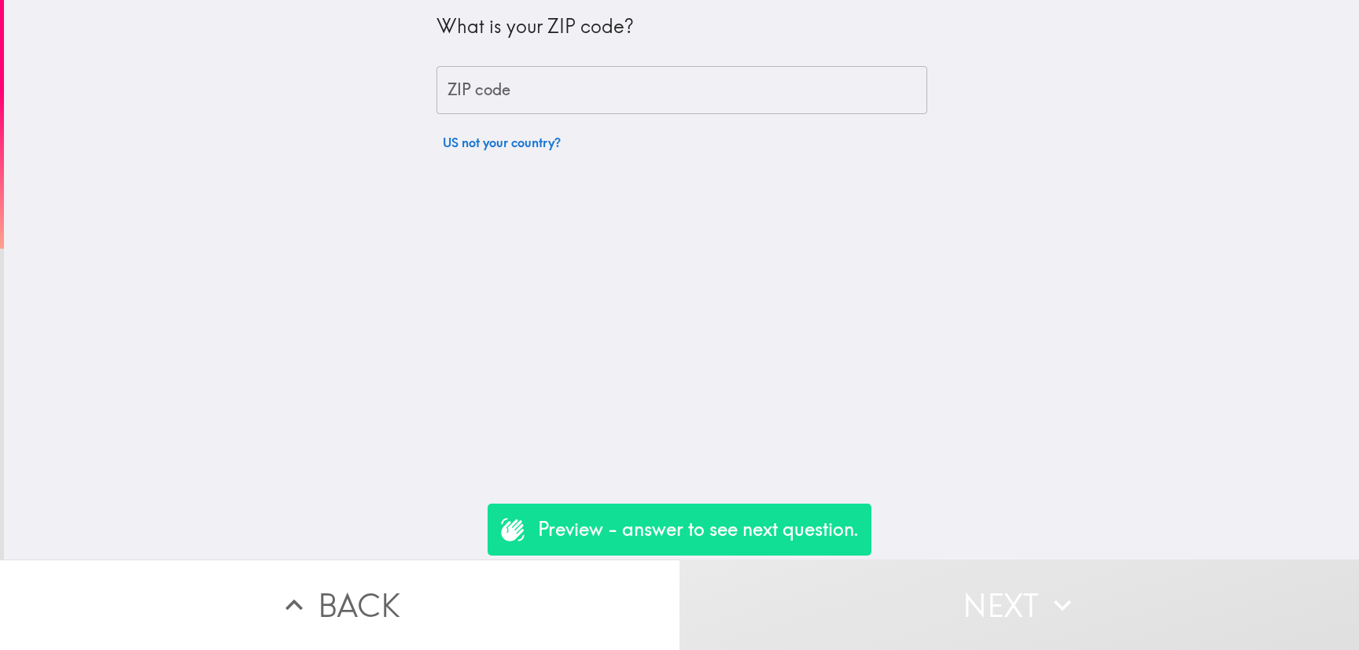
click at [584, 82] on input "ZIP code" at bounding box center [682, 90] width 491 height 49
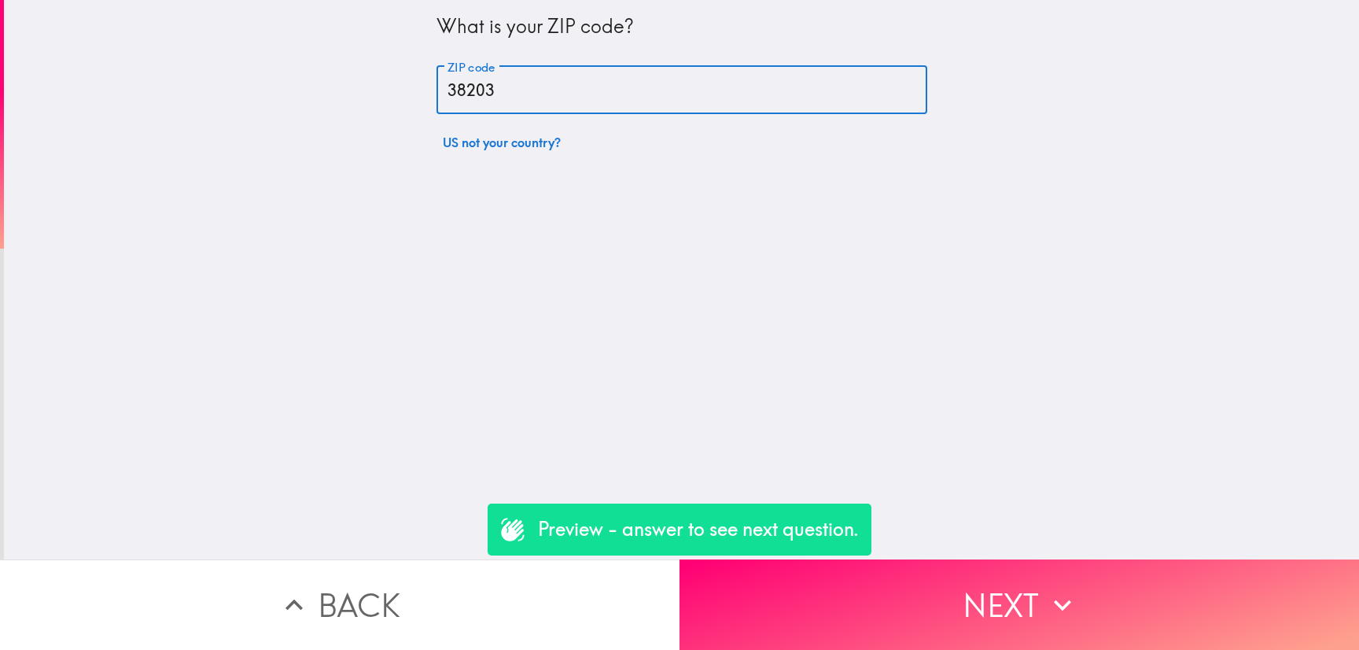
type input "38203"
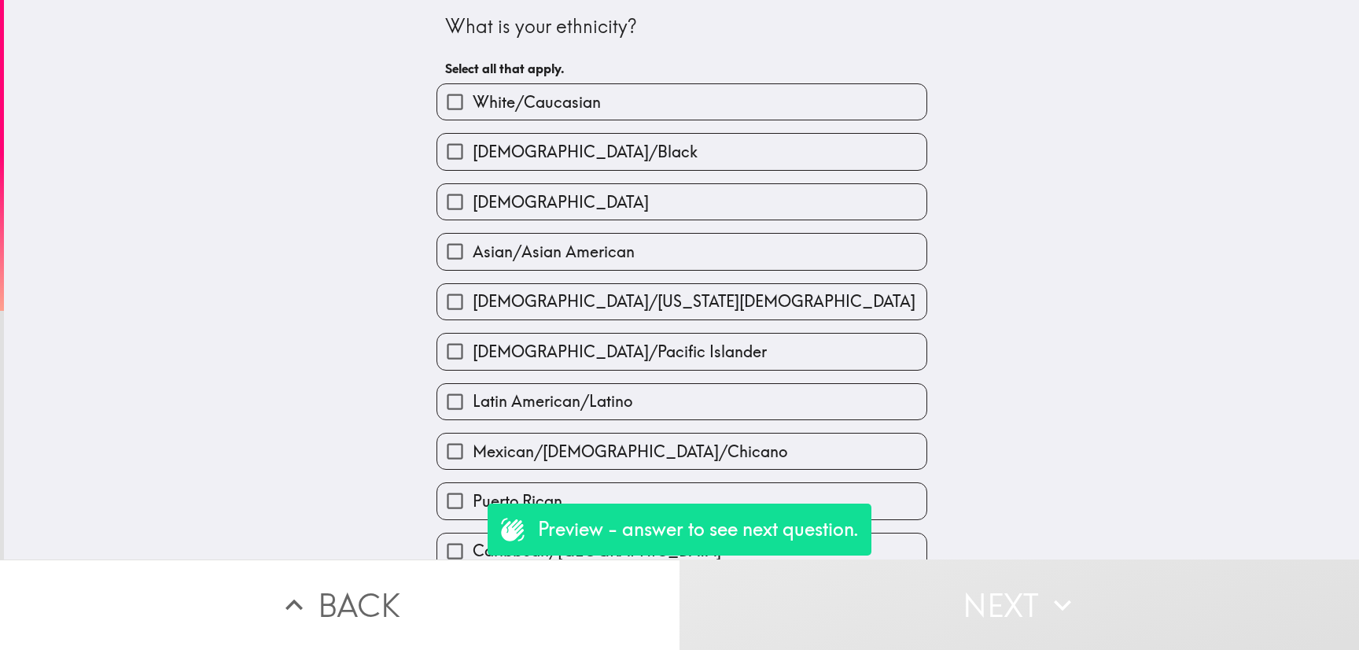
click at [553, 78] on div "White/Caucasian" at bounding box center [675, 96] width 503 height 50
click at [555, 96] on span "White/Caucasian" at bounding box center [537, 102] width 128 height 22
click at [473, 96] on input "White/Caucasian" at bounding box center [454, 101] width 35 height 35
checkbox input "true"
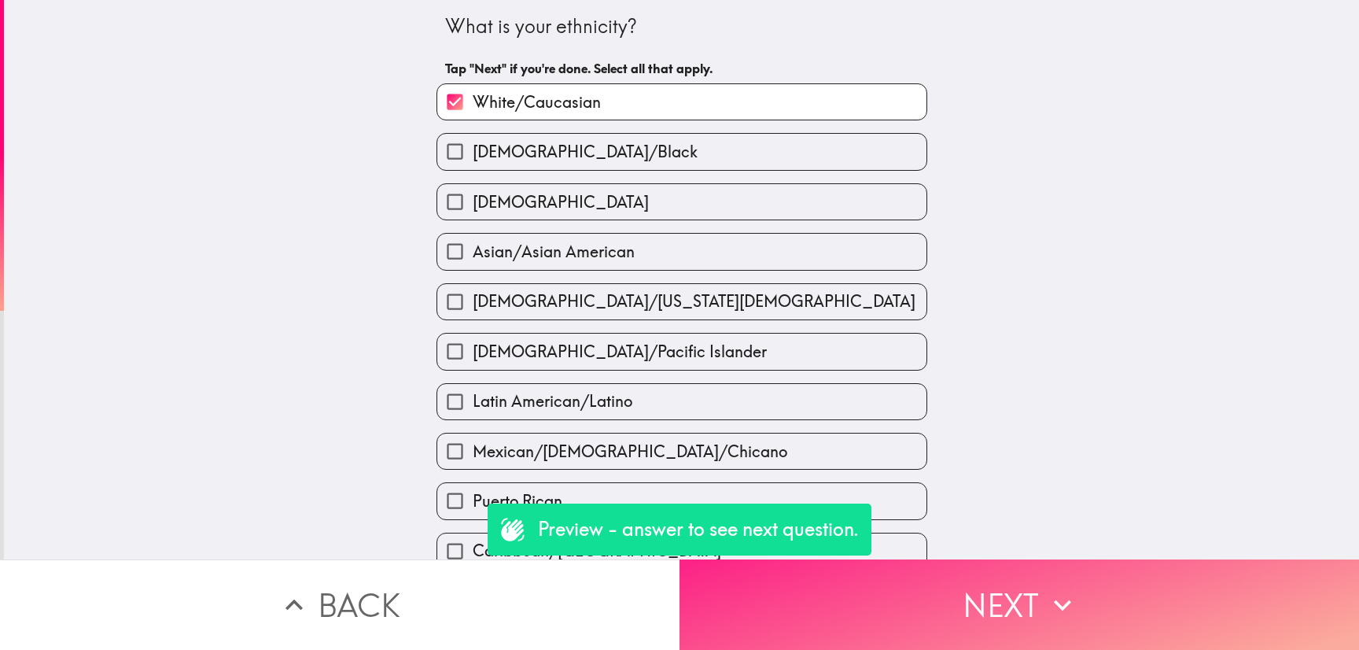
click at [1049, 588] on icon "button" at bounding box center [1062, 605] width 35 height 35
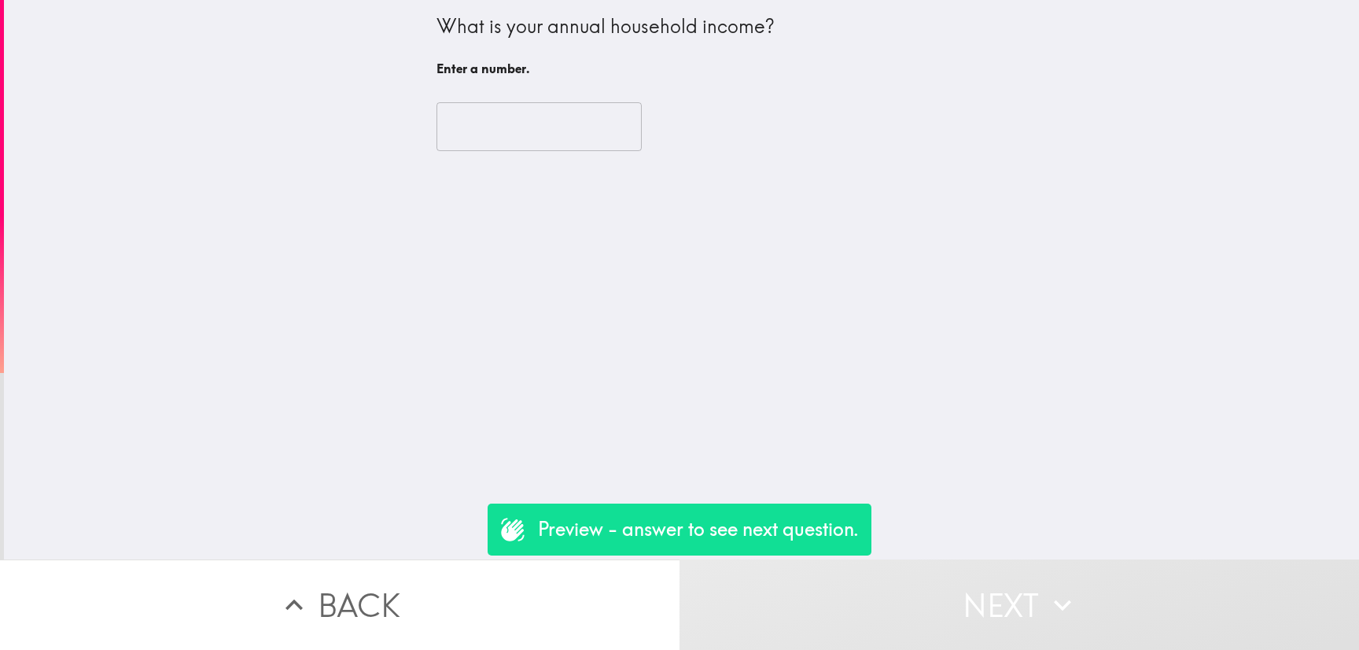
click at [544, 150] on div "​" at bounding box center [682, 126] width 491 height 87
click at [533, 137] on input "number" at bounding box center [539, 126] width 205 height 49
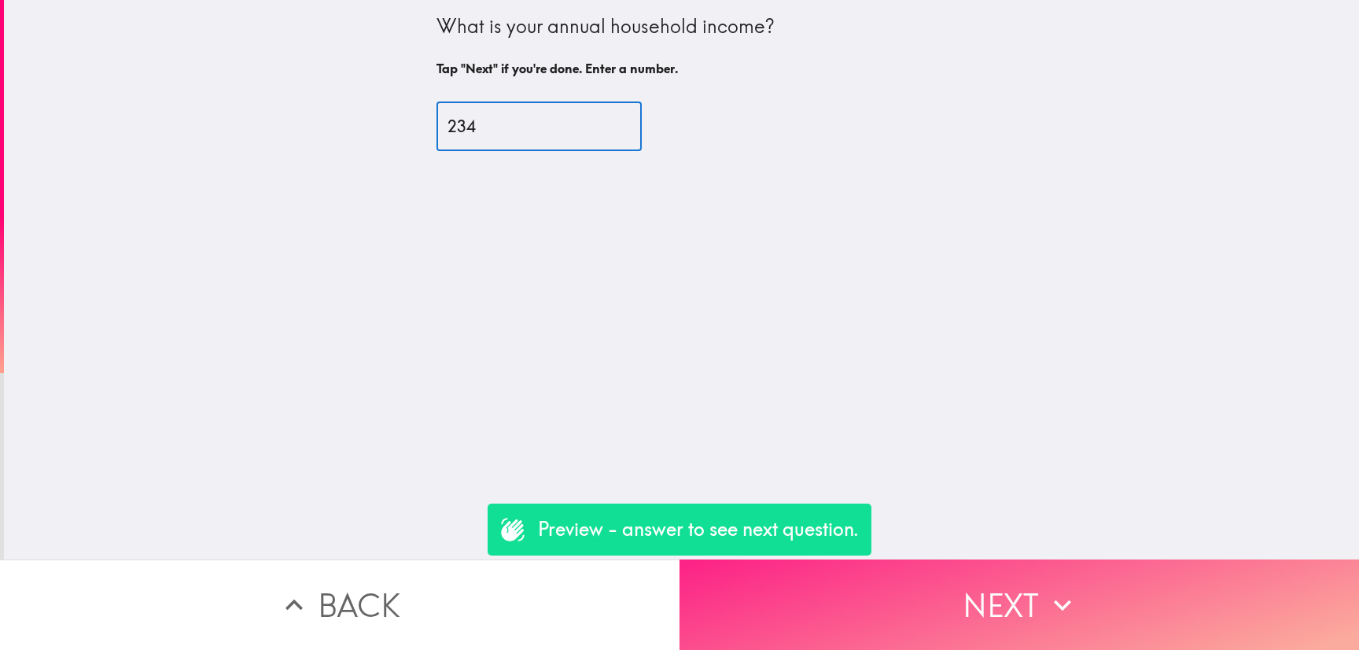
type input "234"
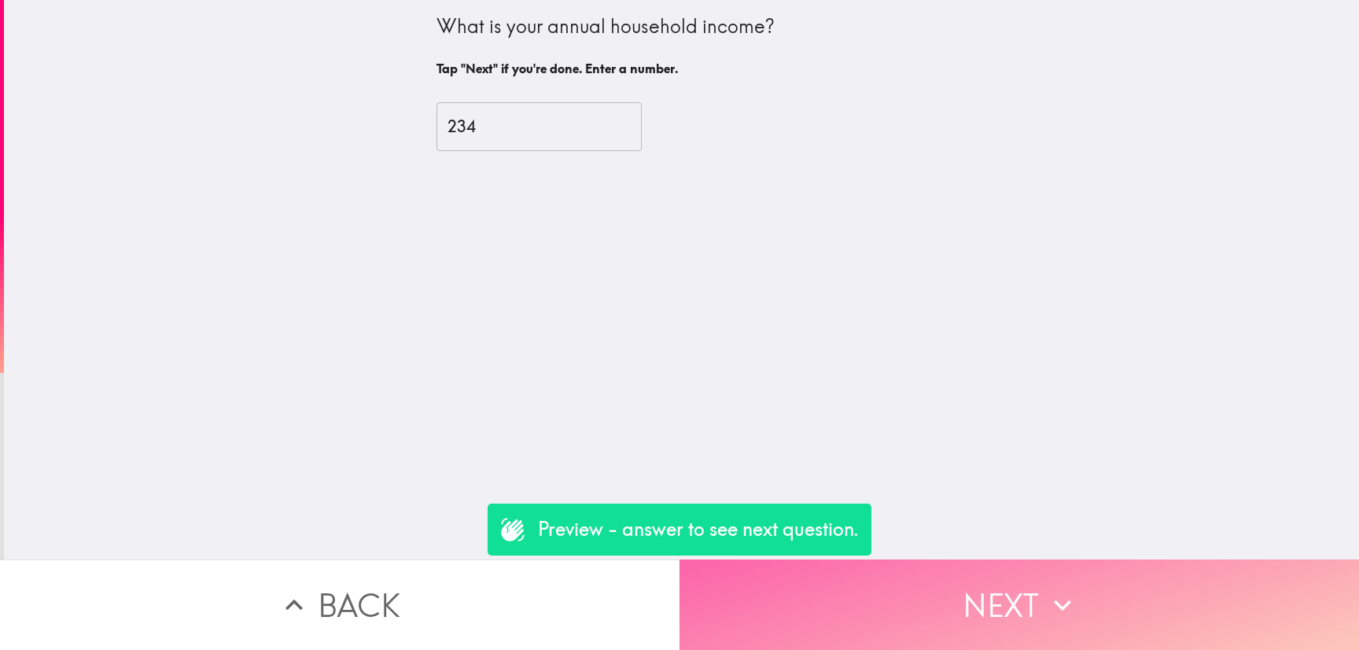
click at [1093, 577] on button "Next" at bounding box center [1020, 604] width 680 height 90
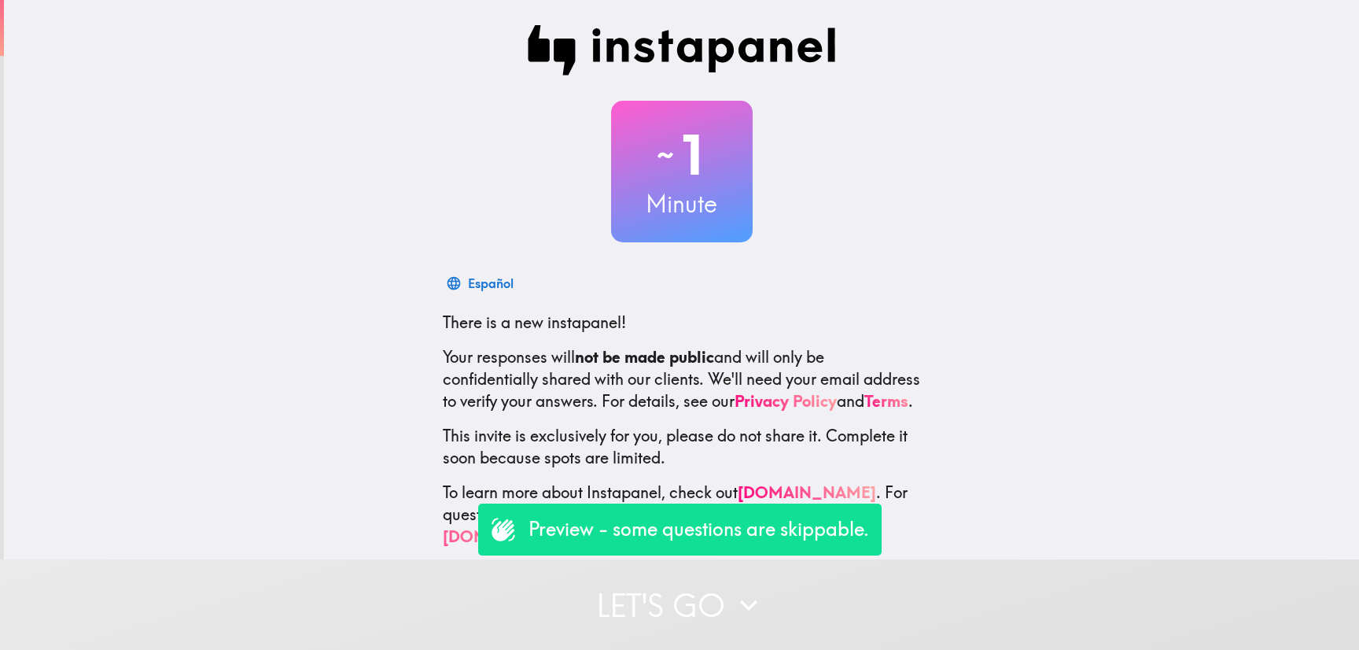
click at [760, 537] on p "Preview - some questions are skippable." at bounding box center [699, 529] width 341 height 27
click at [684, 582] on button "Let's go" at bounding box center [679, 604] width 1359 height 90
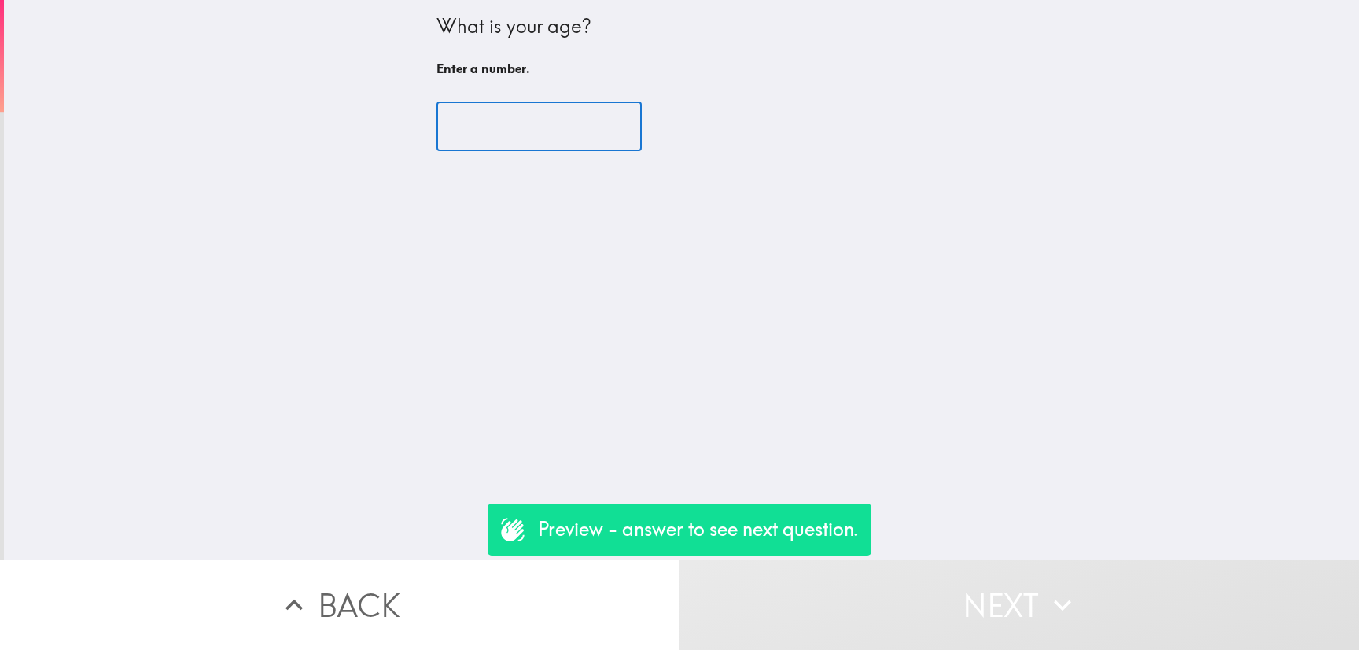
click at [483, 129] on input "number" at bounding box center [539, 126] width 205 height 49
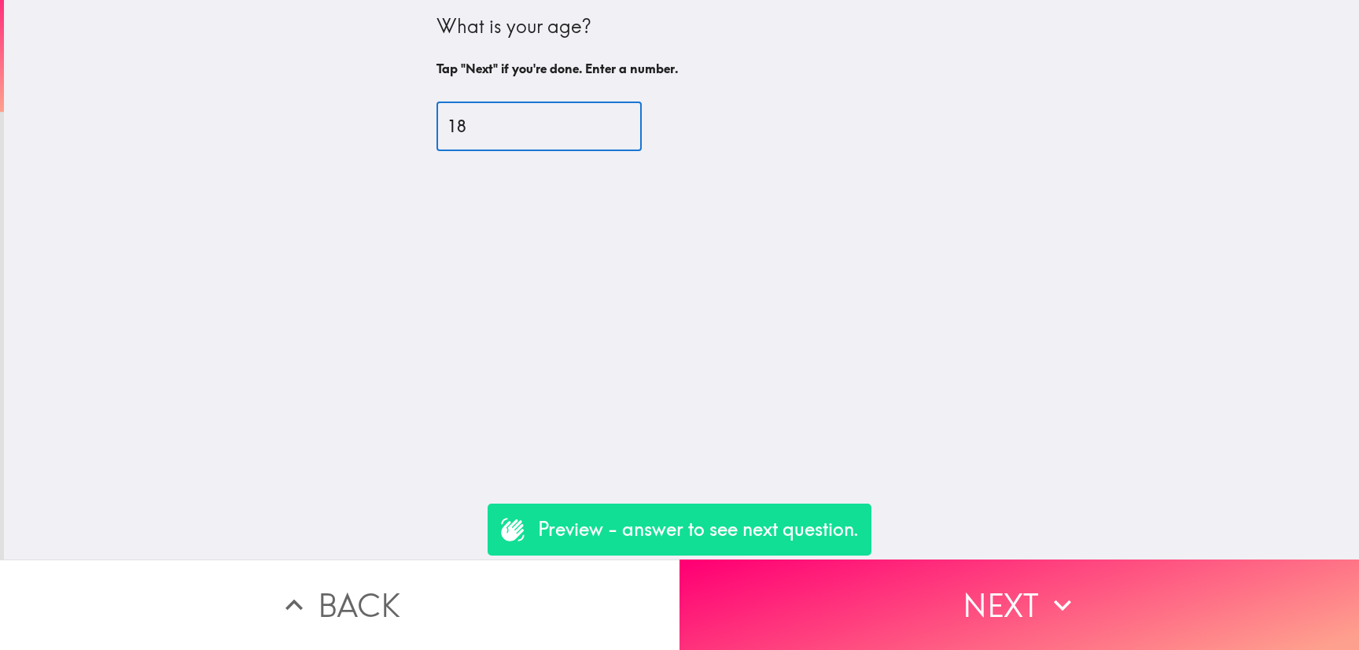
type input "18"
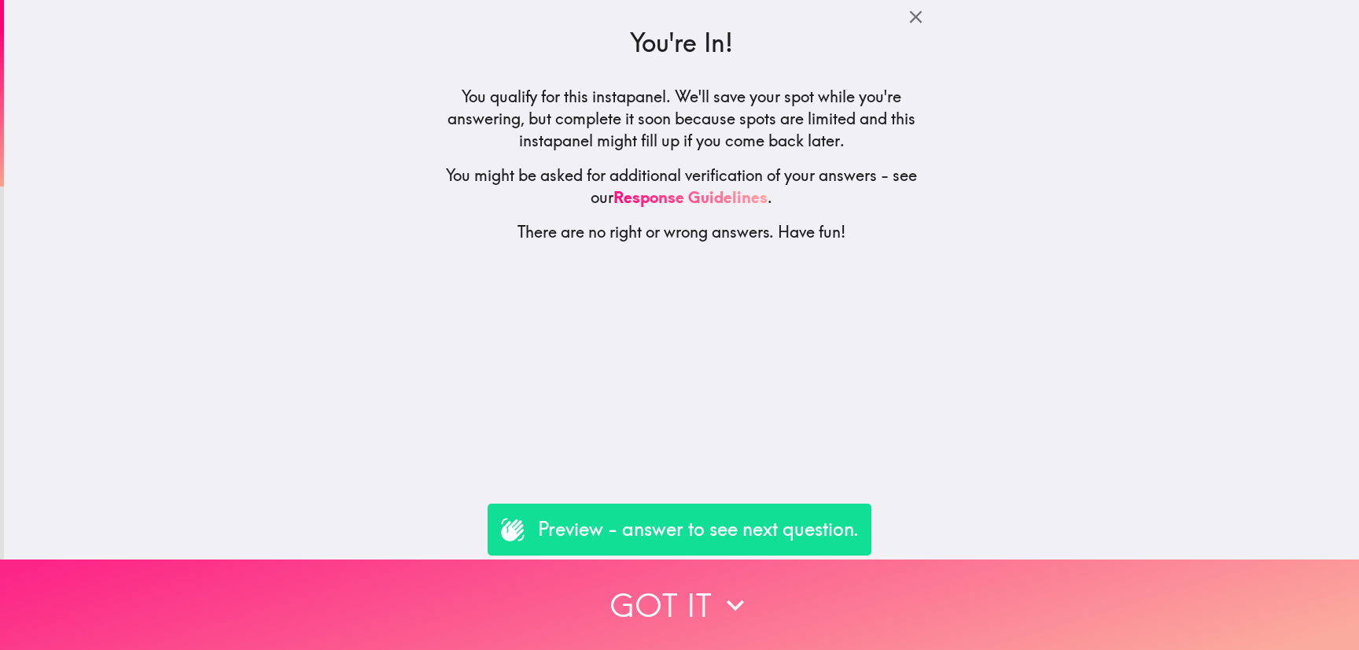
click at [518, 584] on button "Got it" at bounding box center [679, 604] width 1359 height 90
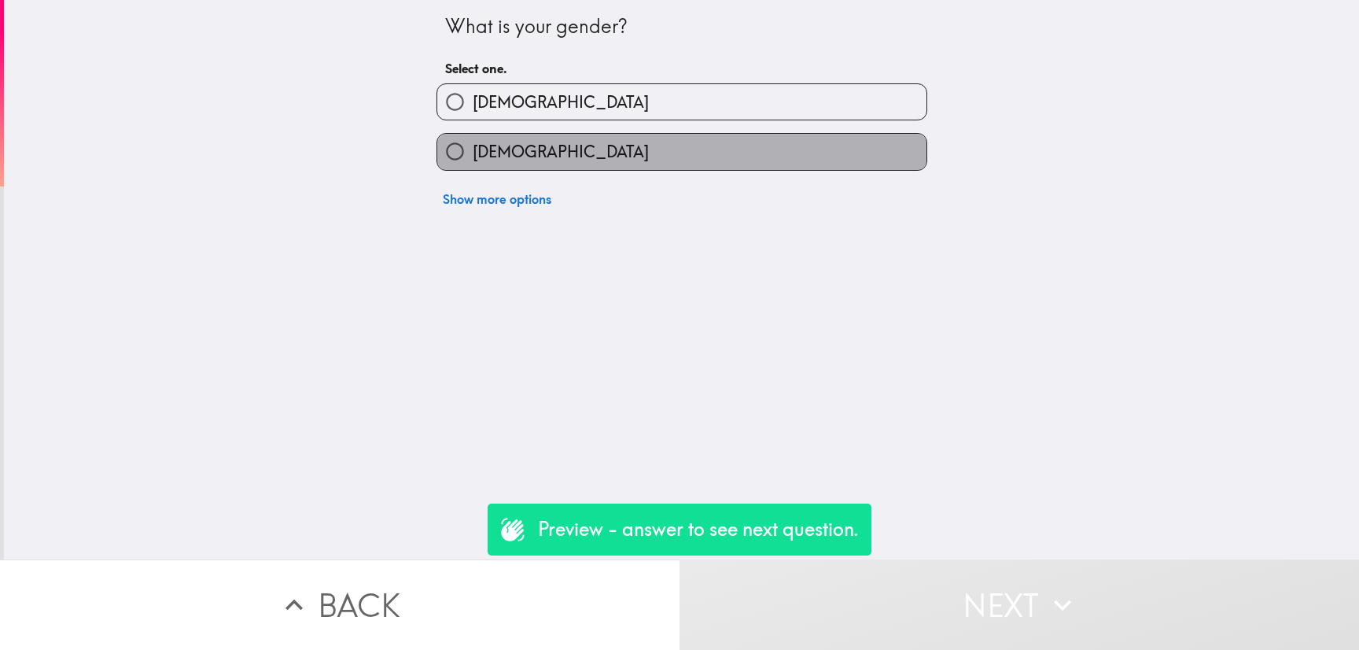
click at [581, 158] on label "[DEMOGRAPHIC_DATA]" at bounding box center [681, 151] width 489 height 35
click at [473, 158] on input "[DEMOGRAPHIC_DATA]" at bounding box center [454, 151] width 35 height 35
radio input "true"
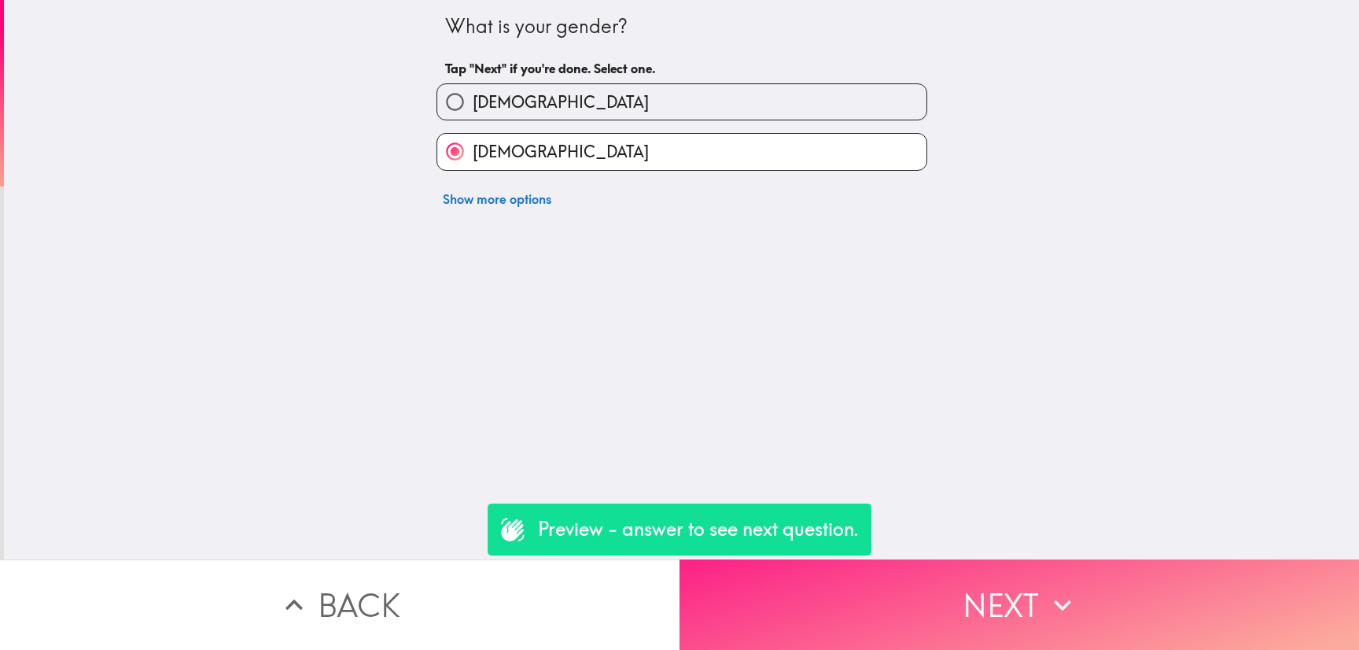
click at [927, 600] on button "Next" at bounding box center [1020, 604] width 680 height 90
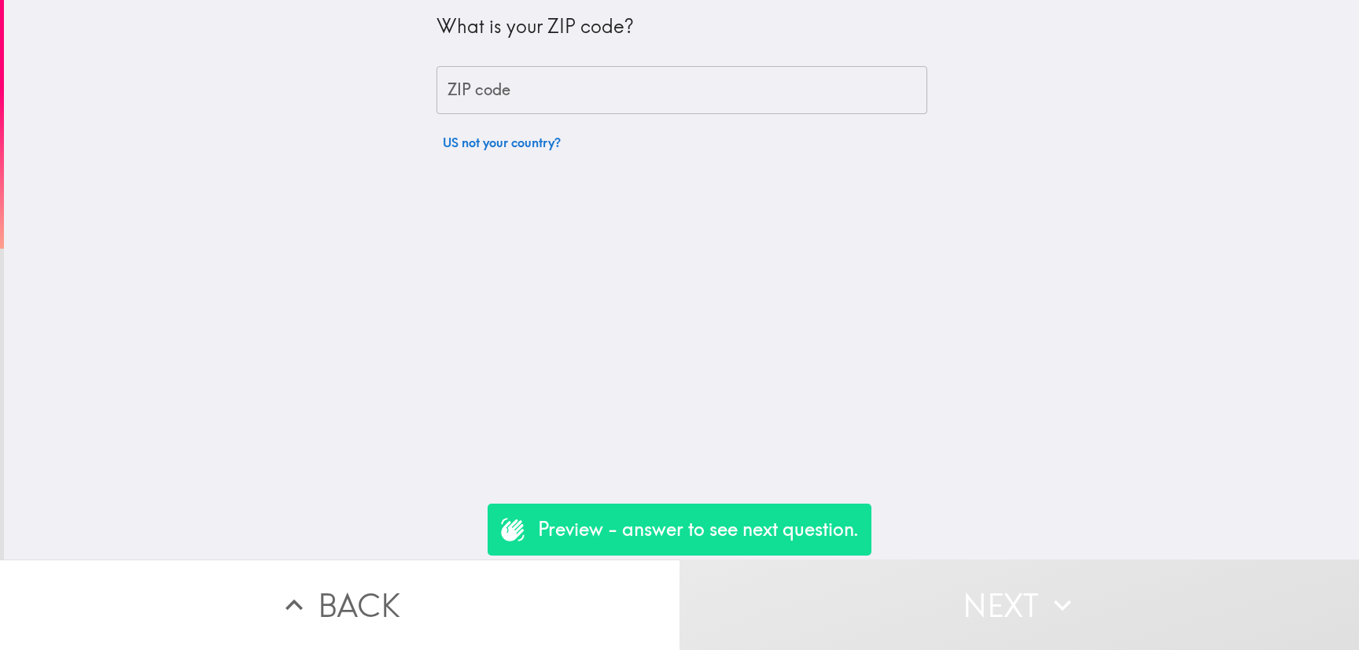
drag, startPoint x: 522, startPoint y: 77, endPoint x: 527, endPoint y: 83, distance: 8.4
click at [522, 77] on input "ZIP code" at bounding box center [682, 90] width 491 height 49
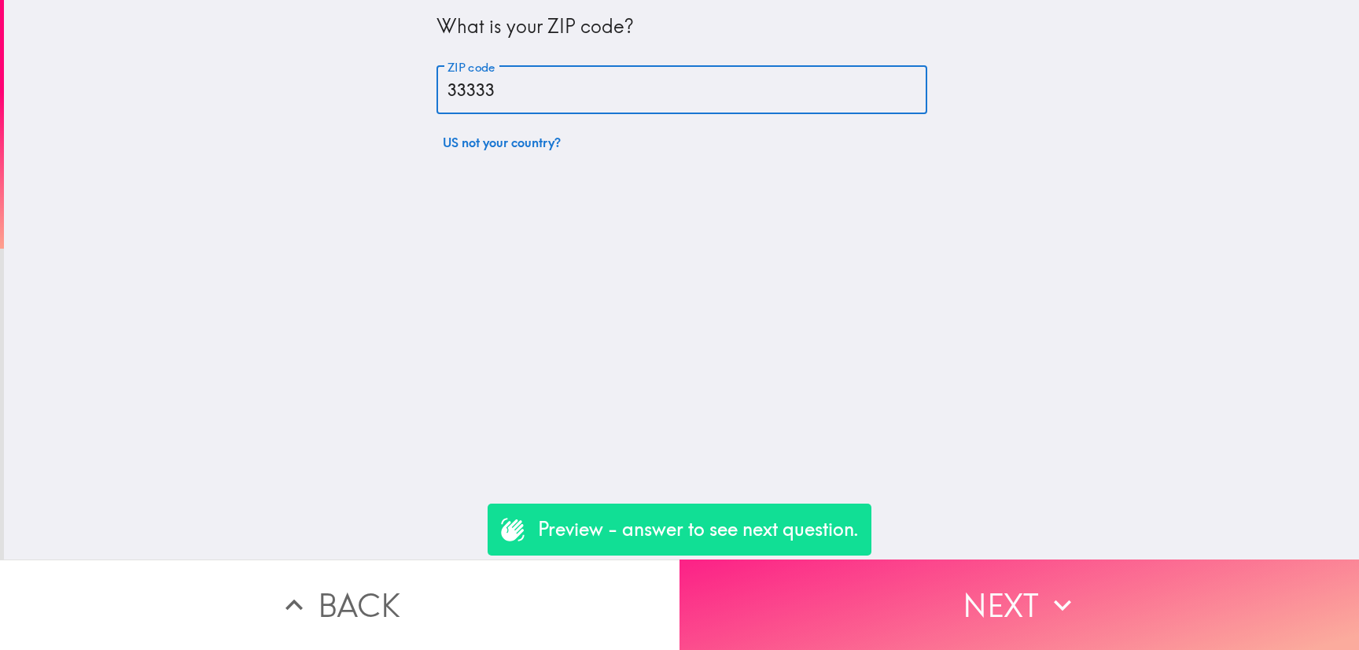
type input "33333"
click at [1009, 581] on button "Next" at bounding box center [1020, 604] width 680 height 90
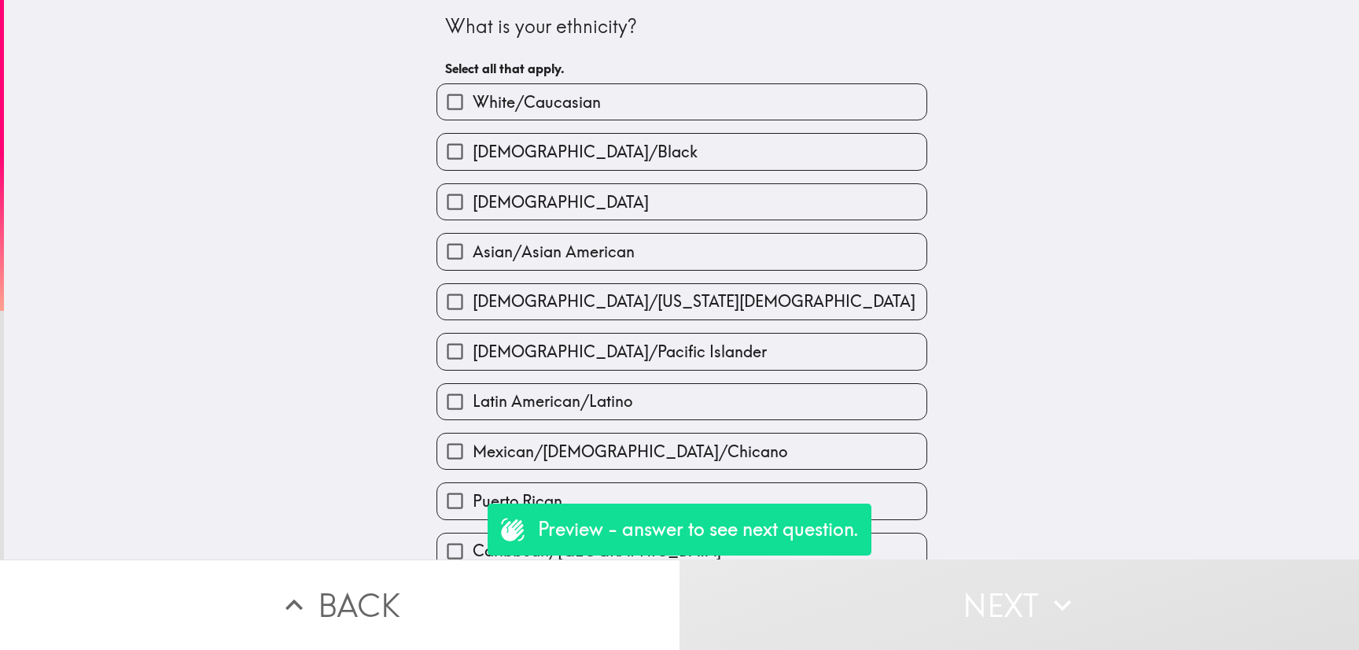
click at [641, 171] on div "[DEMOGRAPHIC_DATA]" at bounding box center [675, 196] width 503 height 50
click at [654, 161] on label "[DEMOGRAPHIC_DATA]/Black" at bounding box center [681, 151] width 489 height 35
click at [473, 161] on input "[DEMOGRAPHIC_DATA]/Black" at bounding box center [454, 151] width 35 height 35
checkbox input "true"
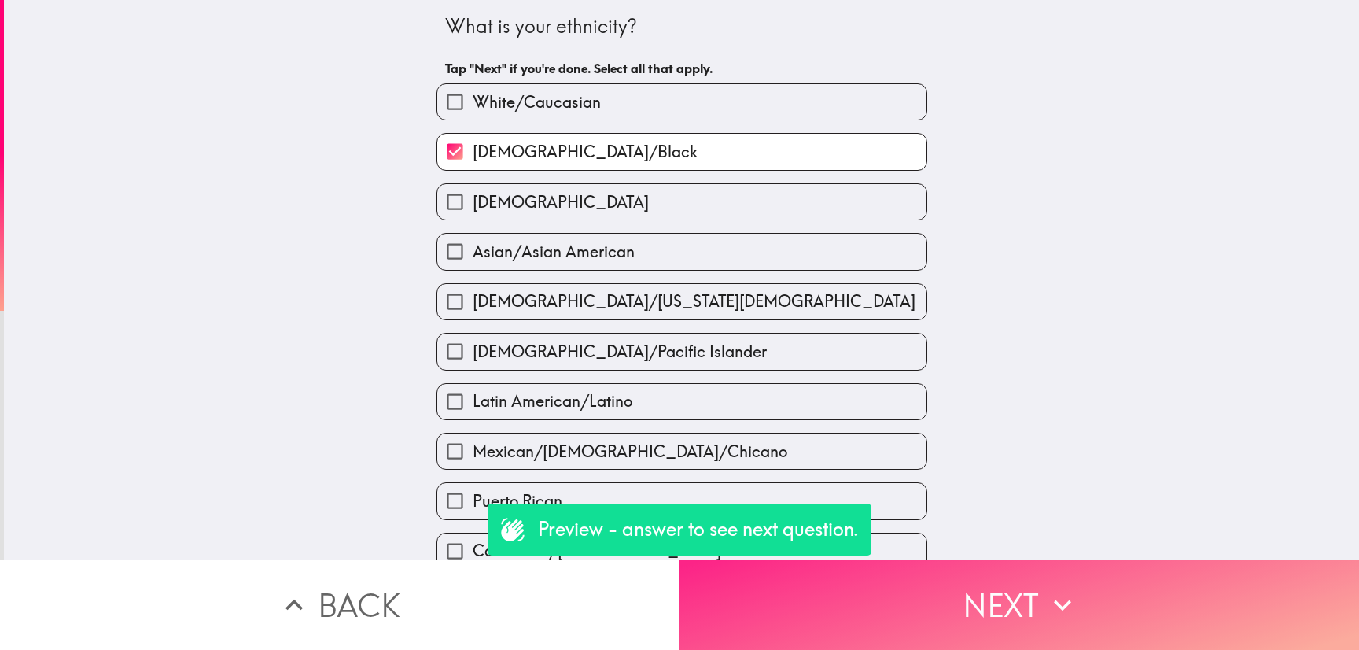
click at [1135, 597] on button "Next" at bounding box center [1020, 604] width 680 height 90
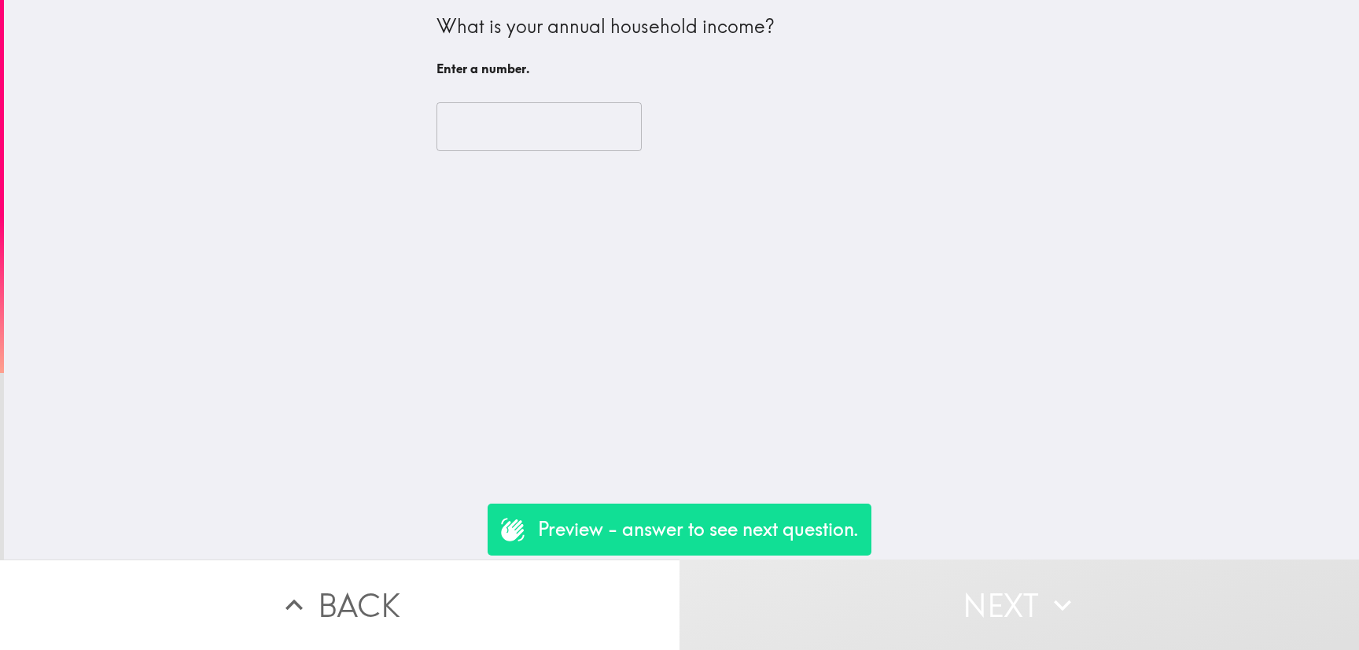
click at [500, 99] on div "​" at bounding box center [682, 126] width 491 height 87
click at [500, 116] on input "number" at bounding box center [539, 126] width 205 height 49
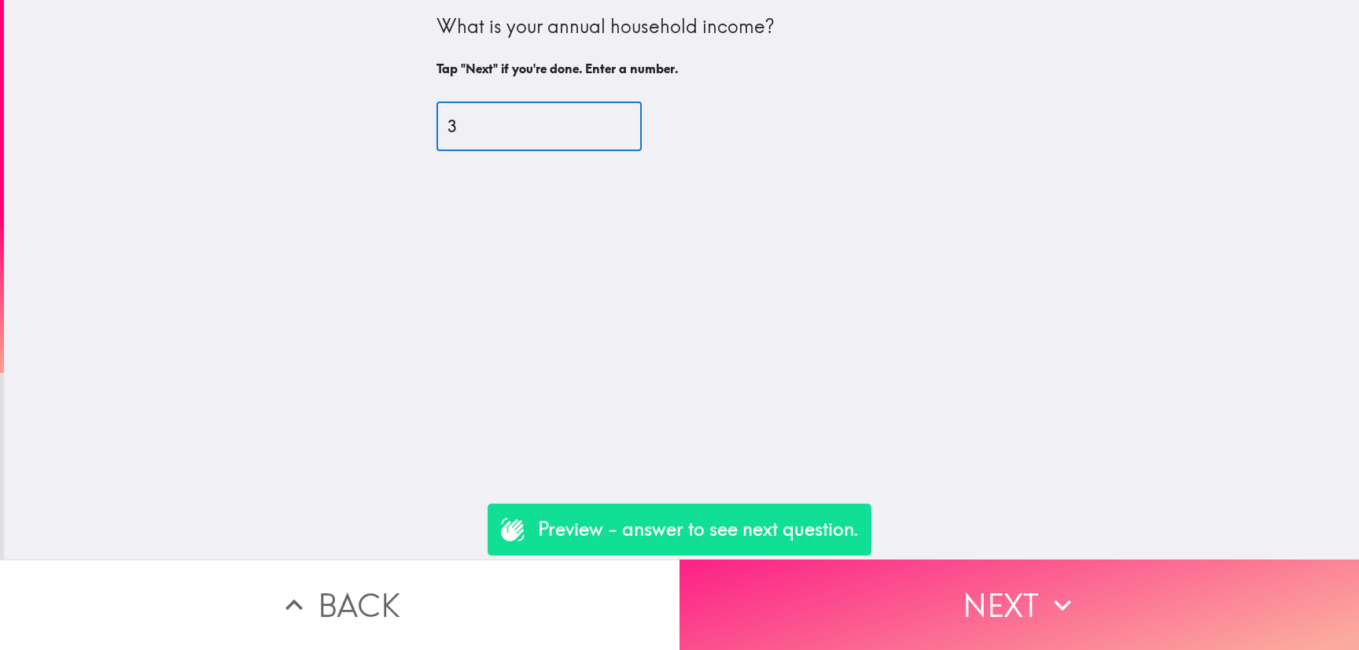
type input "3"
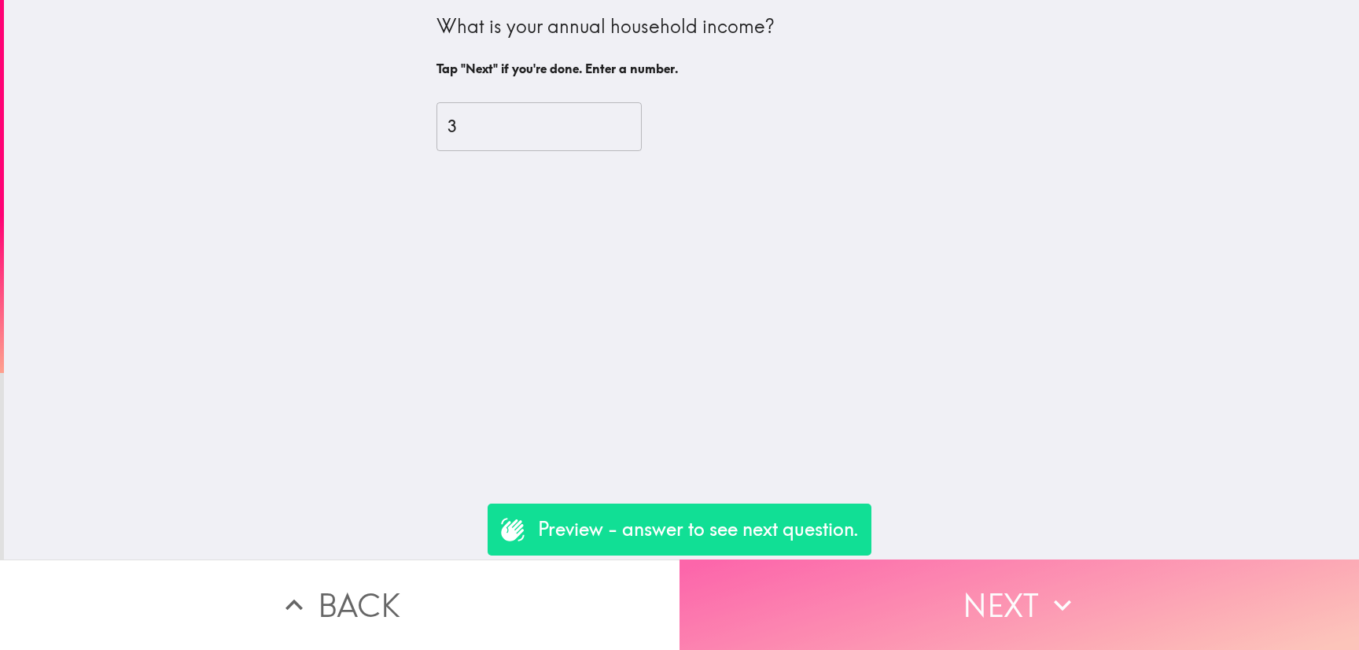
click at [1079, 566] on button "Next" at bounding box center [1020, 604] width 680 height 90
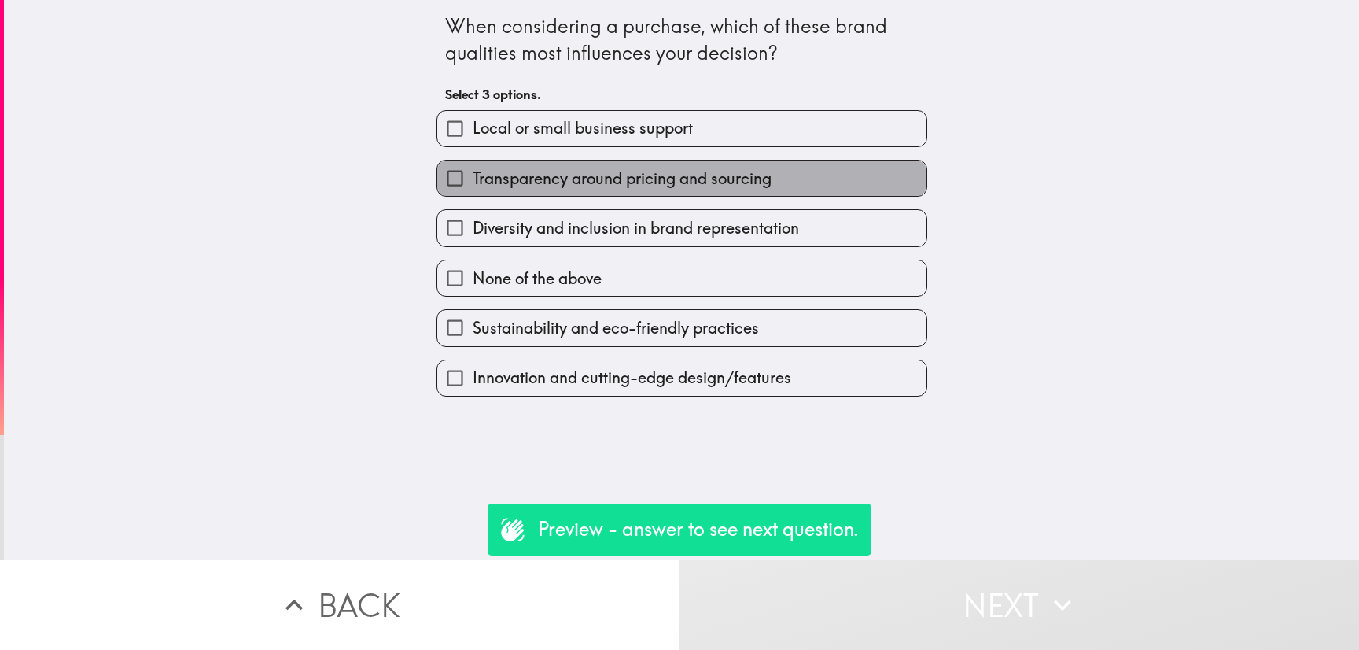
click at [658, 189] on span "Transparency around pricing and sourcing" at bounding box center [622, 179] width 299 height 22
click at [473, 189] on input "Transparency around pricing and sourcing" at bounding box center [454, 177] width 35 height 35
checkbox input "true"
